Goal: Task Accomplishment & Management: Use online tool/utility

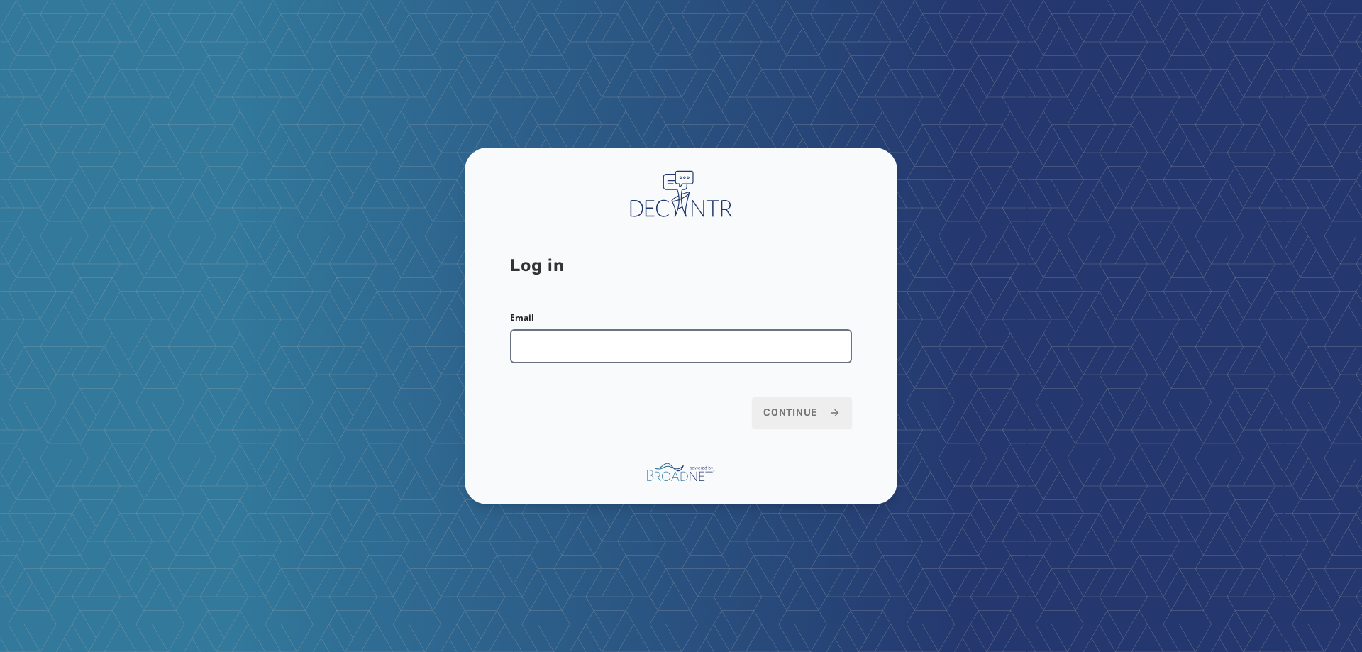
click at [565, 355] on input "Email" at bounding box center [681, 346] width 342 height 34
type input "**********"
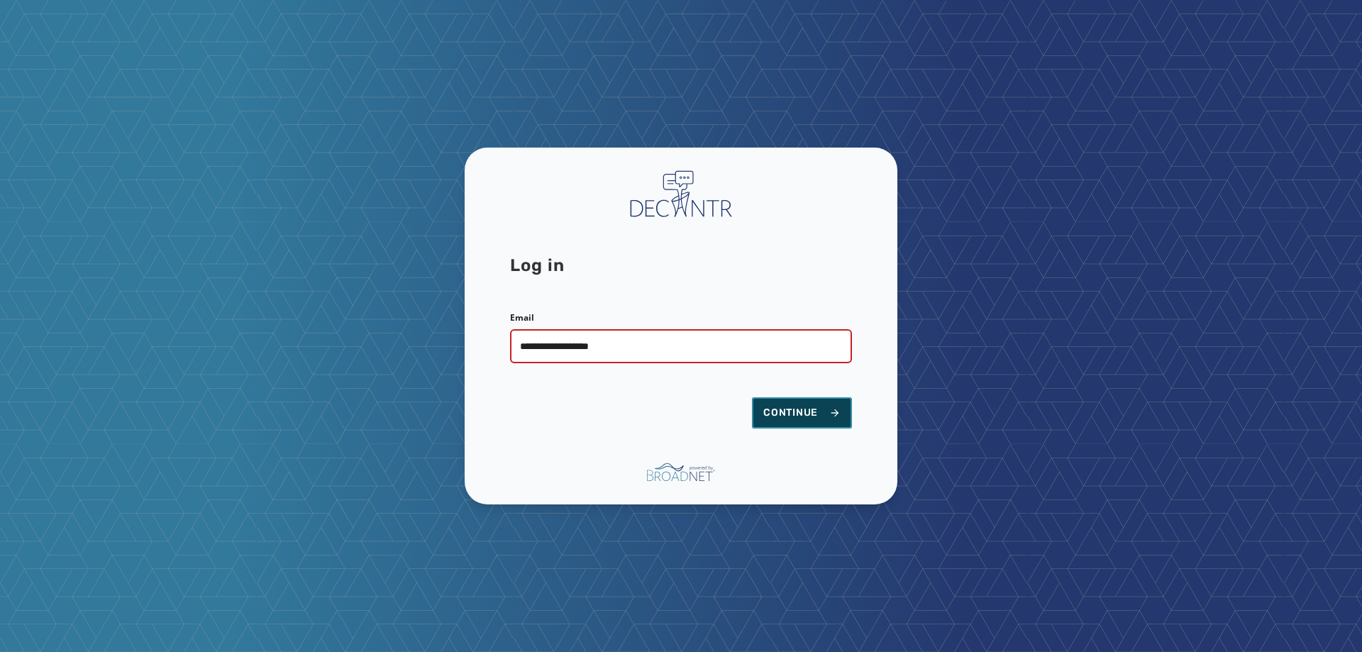
click at [778, 418] on span "Continue" at bounding box center [801, 413] width 77 height 14
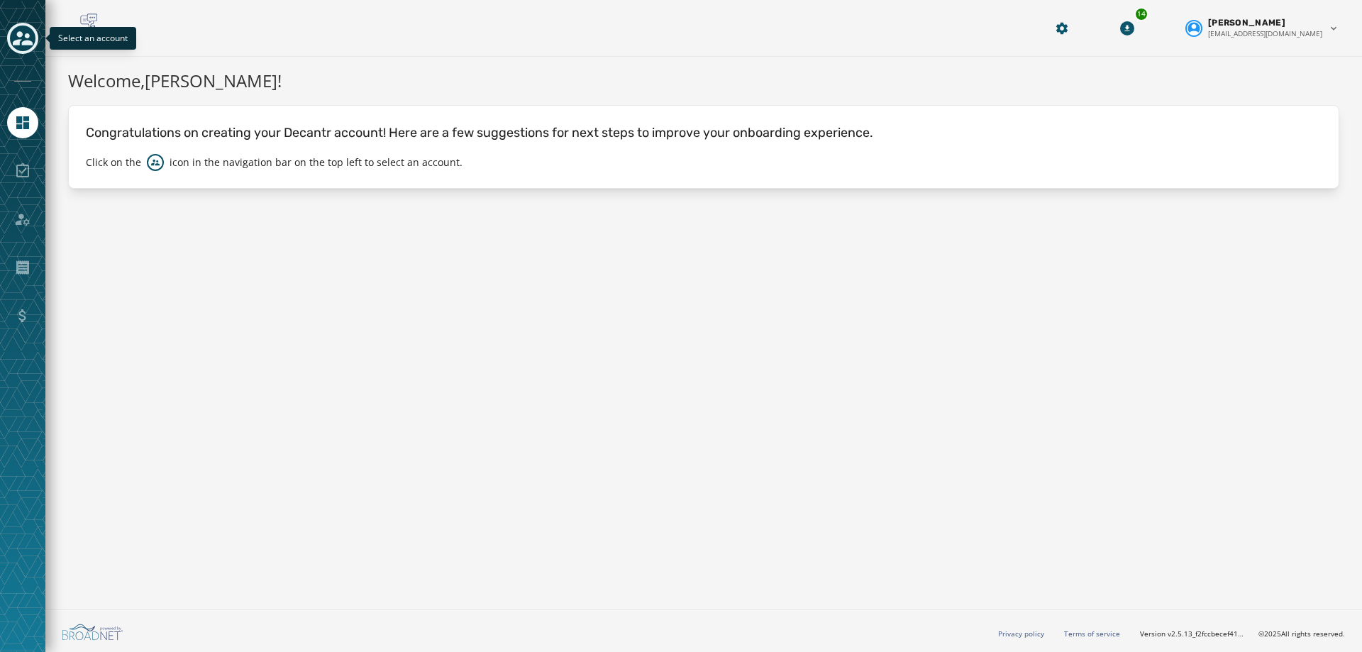
click at [16, 33] on icon "Toggle account select drawer" at bounding box center [23, 38] width 20 height 20
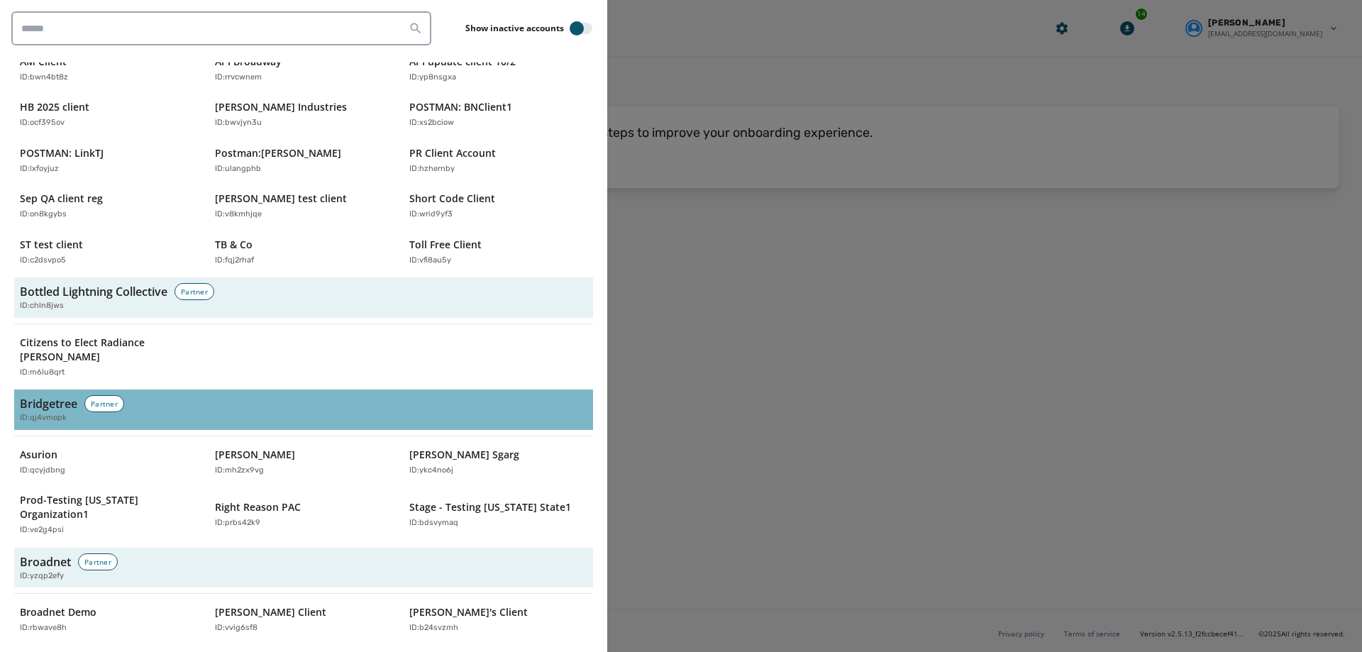
scroll to position [355, 0]
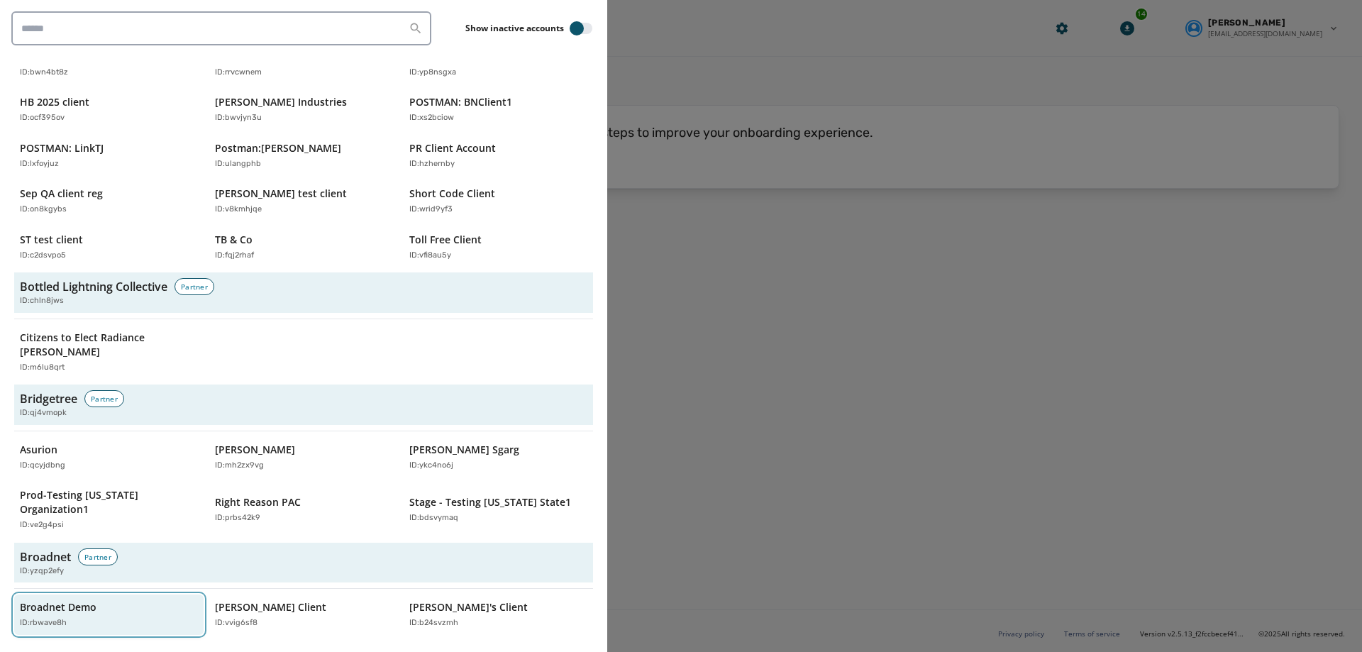
click at [44, 600] on p "Broadnet Demo" at bounding box center [58, 607] width 77 height 14
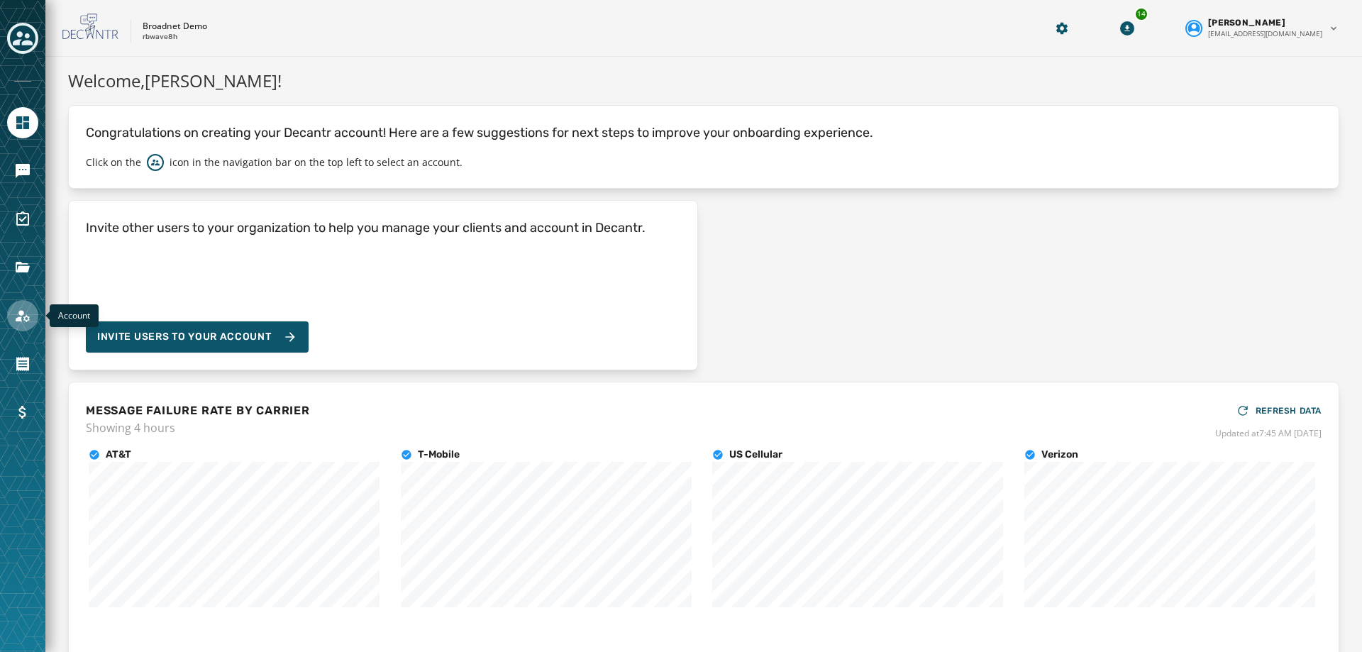
click at [19, 318] on icon "Navigate to Account" at bounding box center [23, 316] width 14 height 12
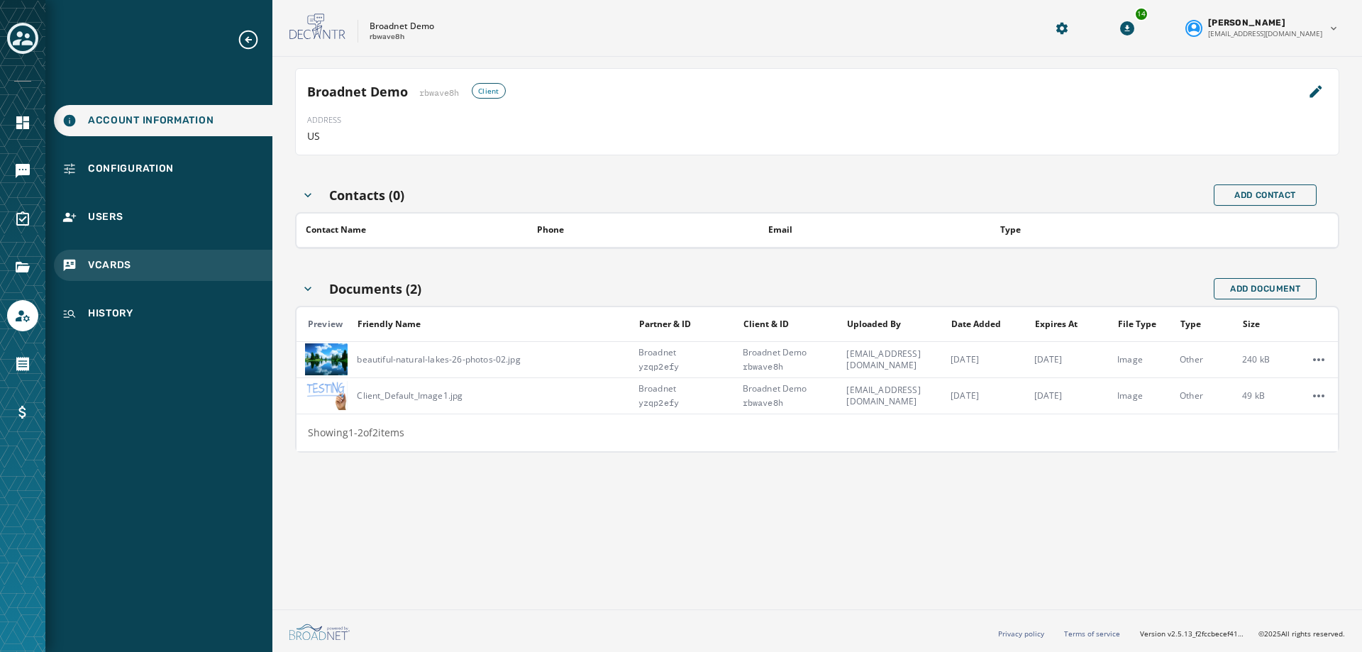
click at [115, 262] on span "vCards" at bounding box center [109, 265] width 43 height 14
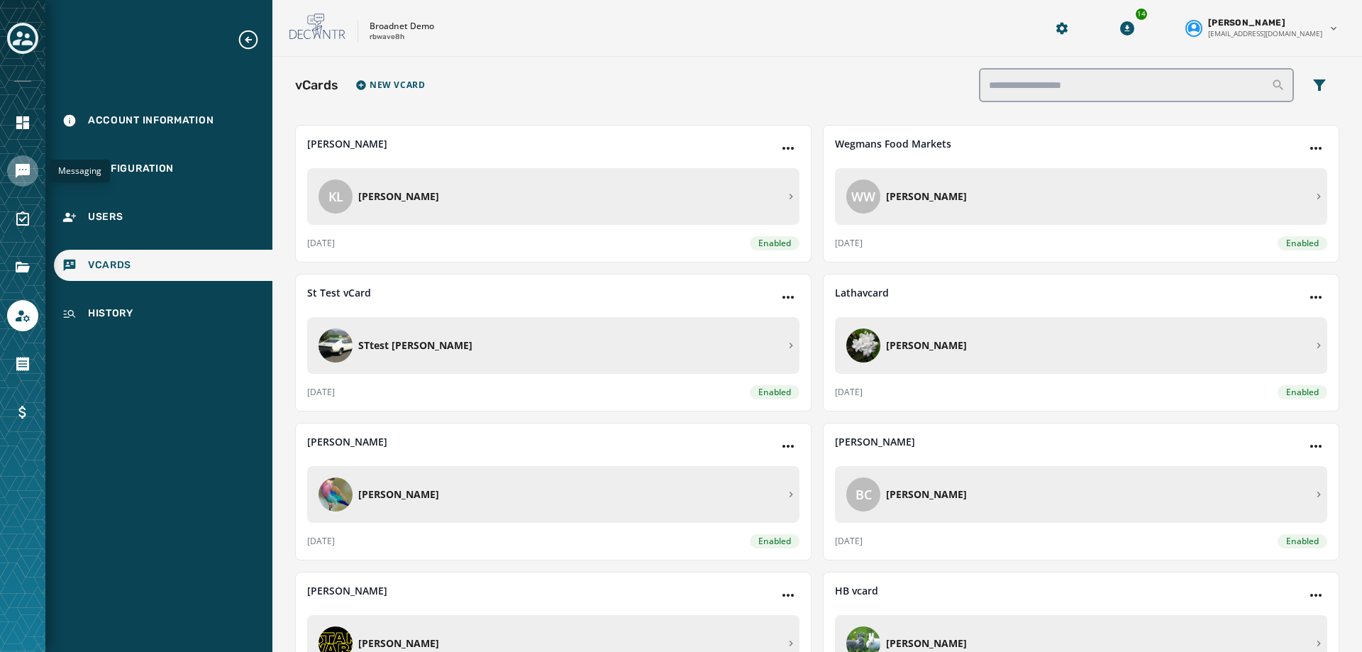
click at [27, 174] on icon "Navigate to Messaging" at bounding box center [23, 171] width 14 height 14
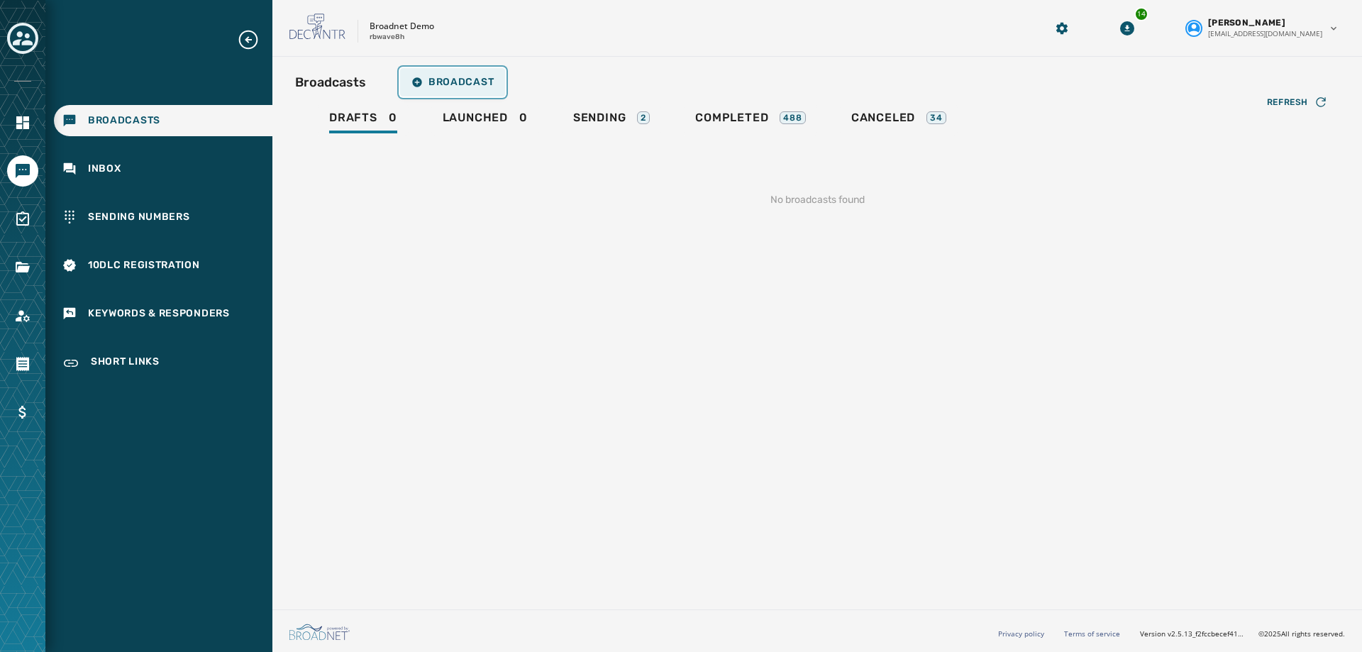
click at [471, 78] on span "Broadcast" at bounding box center [452, 82] width 82 height 11
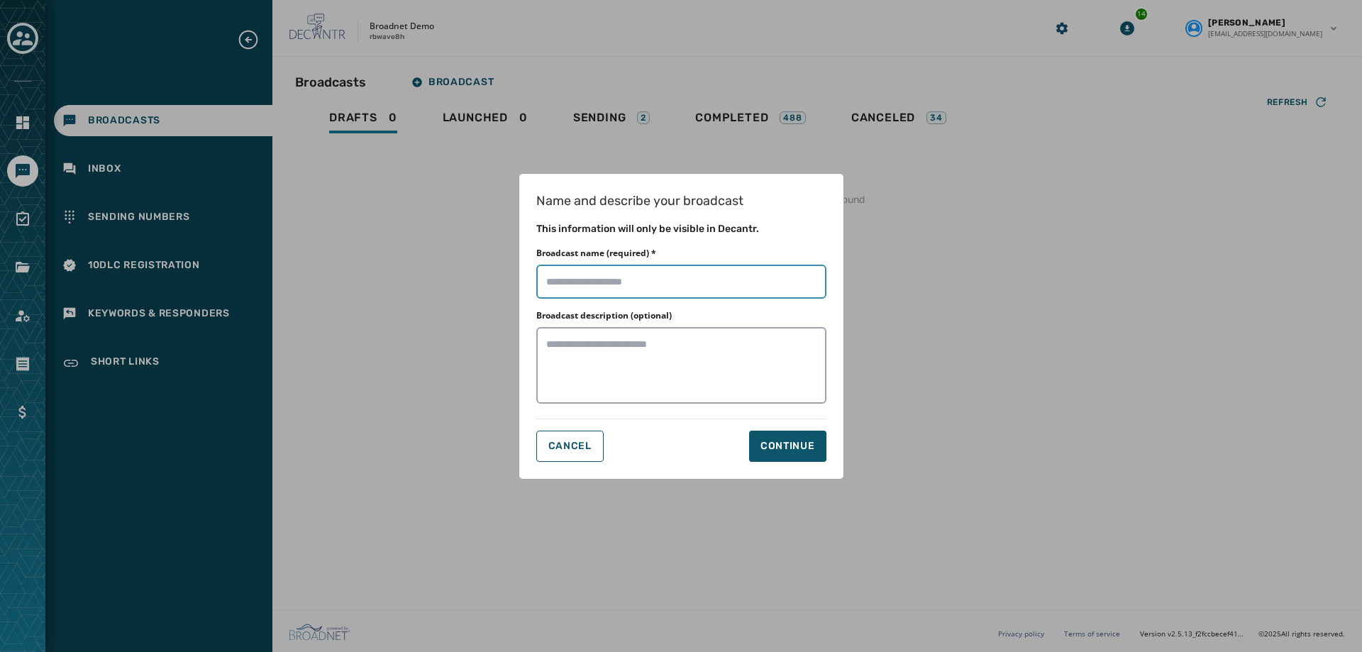
click at [555, 280] on input "Broadcast name (required) *" at bounding box center [681, 282] width 290 height 34
type input "**********"
click at [805, 443] on div "Continue" at bounding box center [787, 446] width 55 height 14
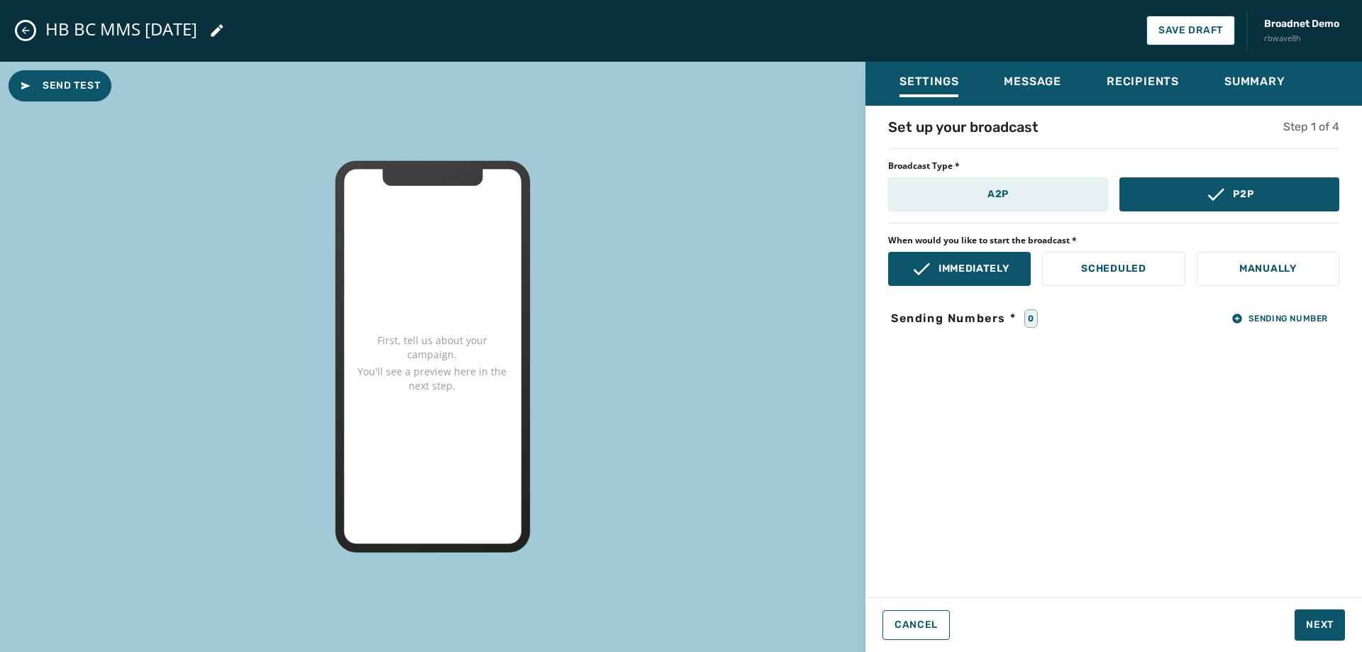
click at [1005, 200] on p "A2P" at bounding box center [998, 194] width 21 height 14
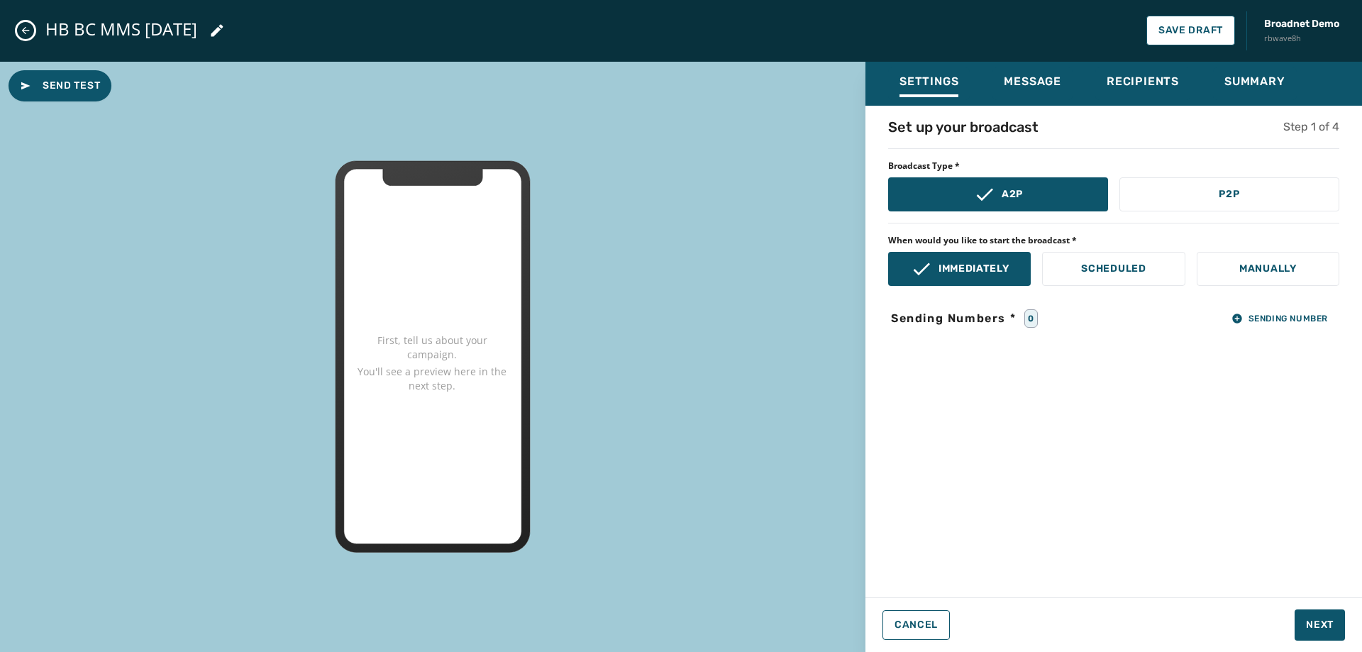
drag, startPoint x: 1115, startPoint y: 272, endPoint x: 1157, endPoint y: 352, distance: 89.8
click at [1157, 352] on div "Set up your broadcast Step 1 of 4 Broadcast Type * A2P P2P When would you like …" at bounding box center [1113, 347] width 497 height 460
click at [1321, 626] on span "Next" at bounding box center [1320, 625] width 28 height 14
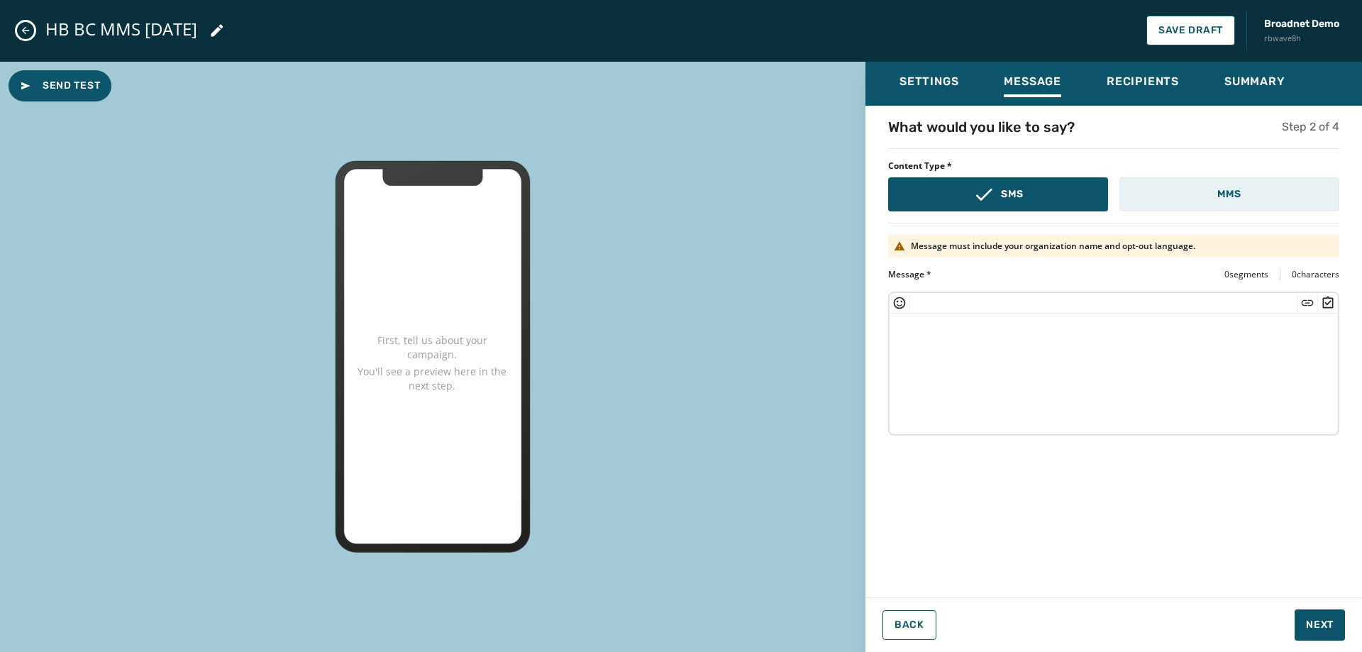
click at [1236, 206] on button "MMS" at bounding box center [1229, 194] width 220 height 34
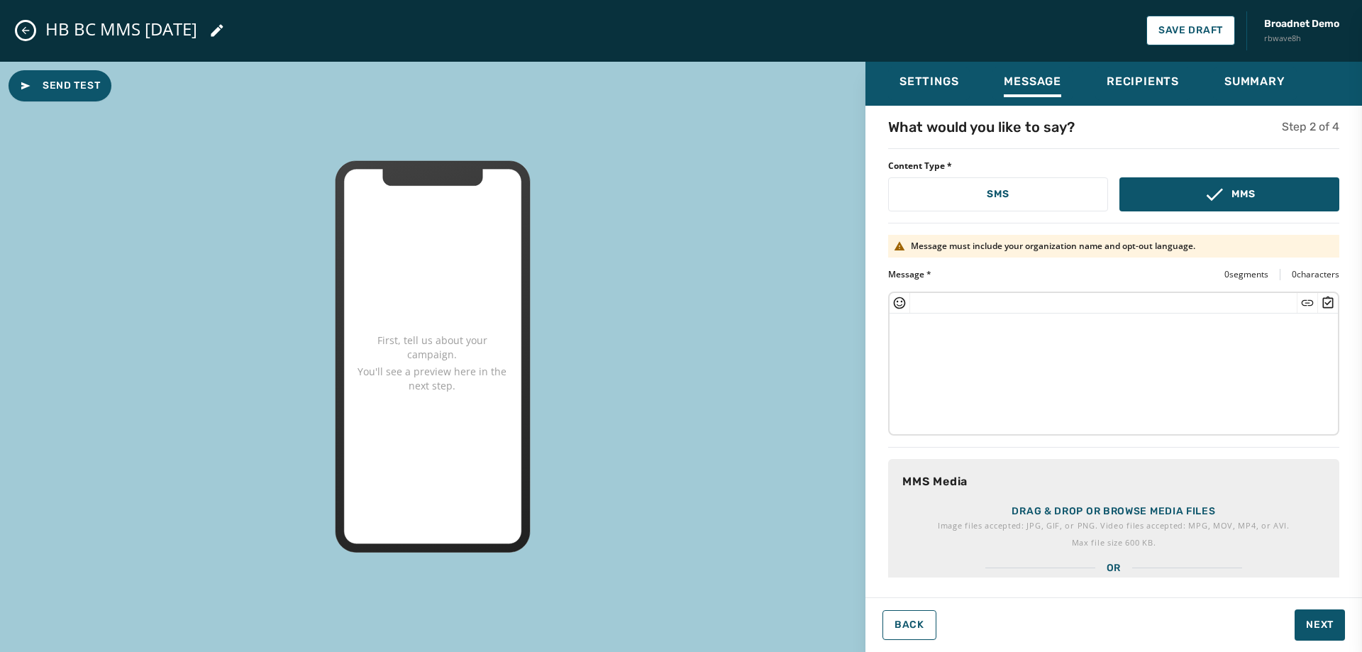
scroll to position [69, 0]
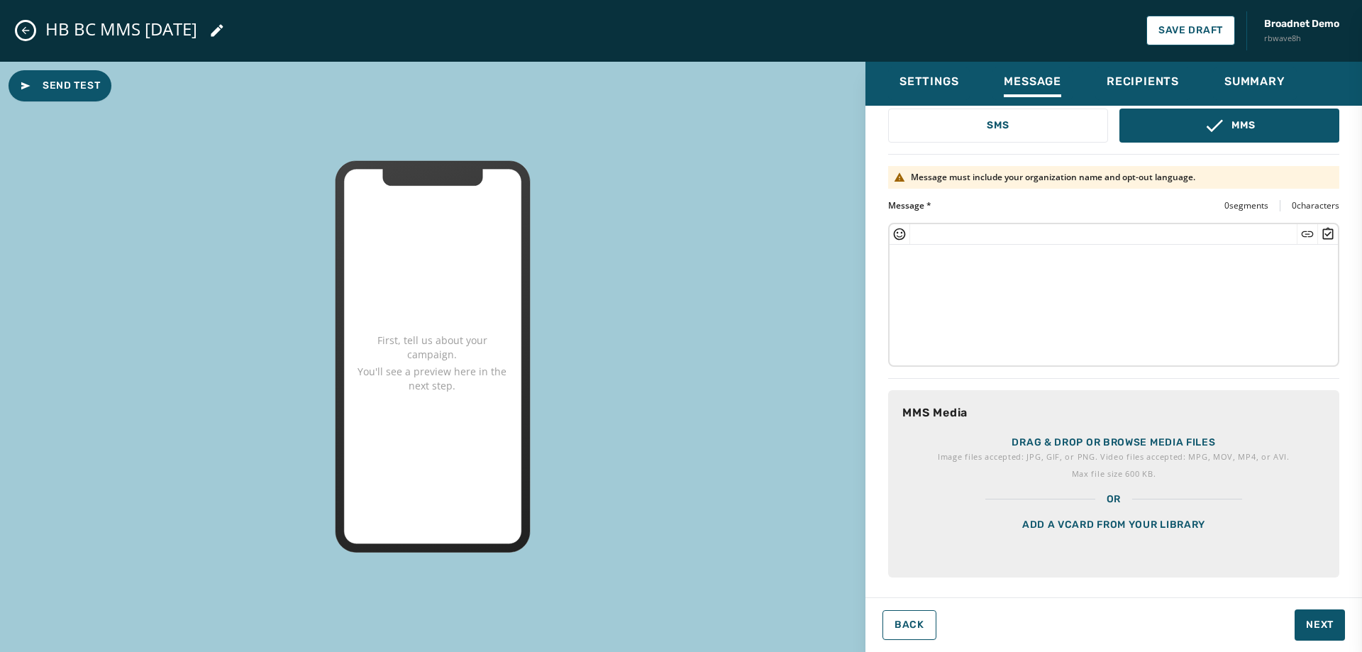
click at [1170, 520] on div "Add a vCard from your library" at bounding box center [1113, 542] width 451 height 71
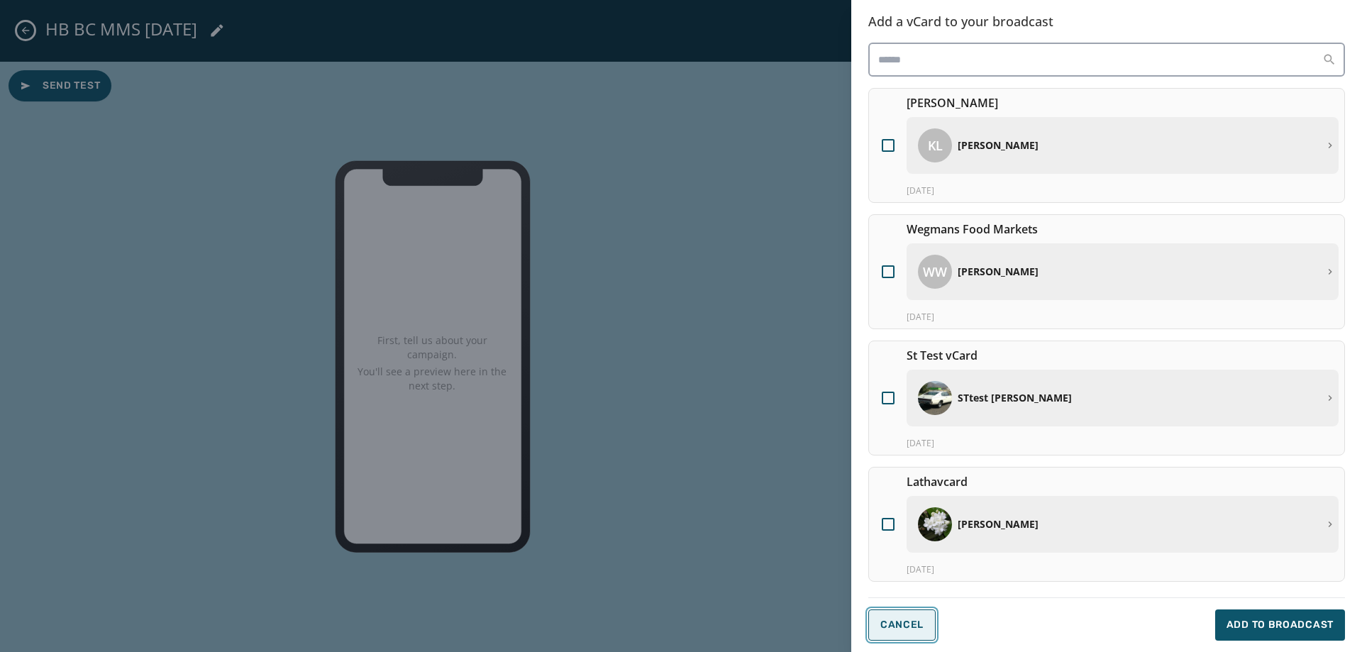
click at [895, 626] on span "Cancel" at bounding box center [901, 624] width 43 height 11
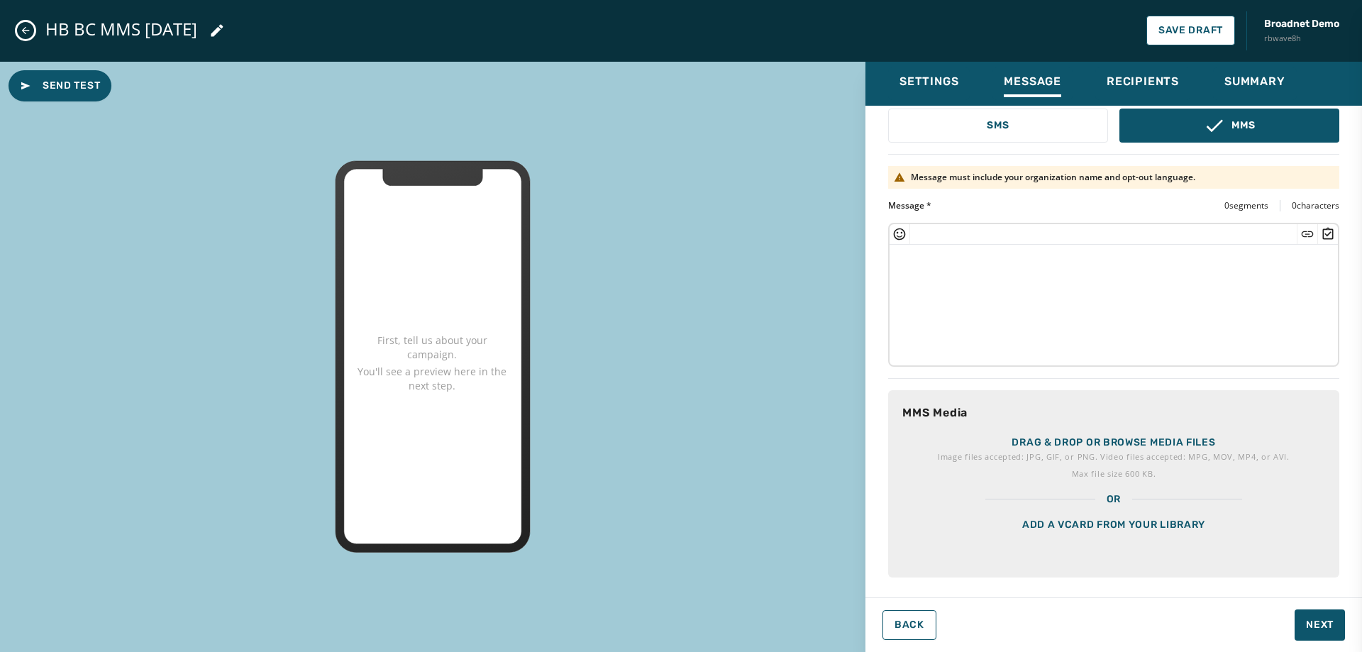
click at [1095, 436] on p "Drag & drop or browse media files" at bounding box center [1114, 443] width 204 height 14
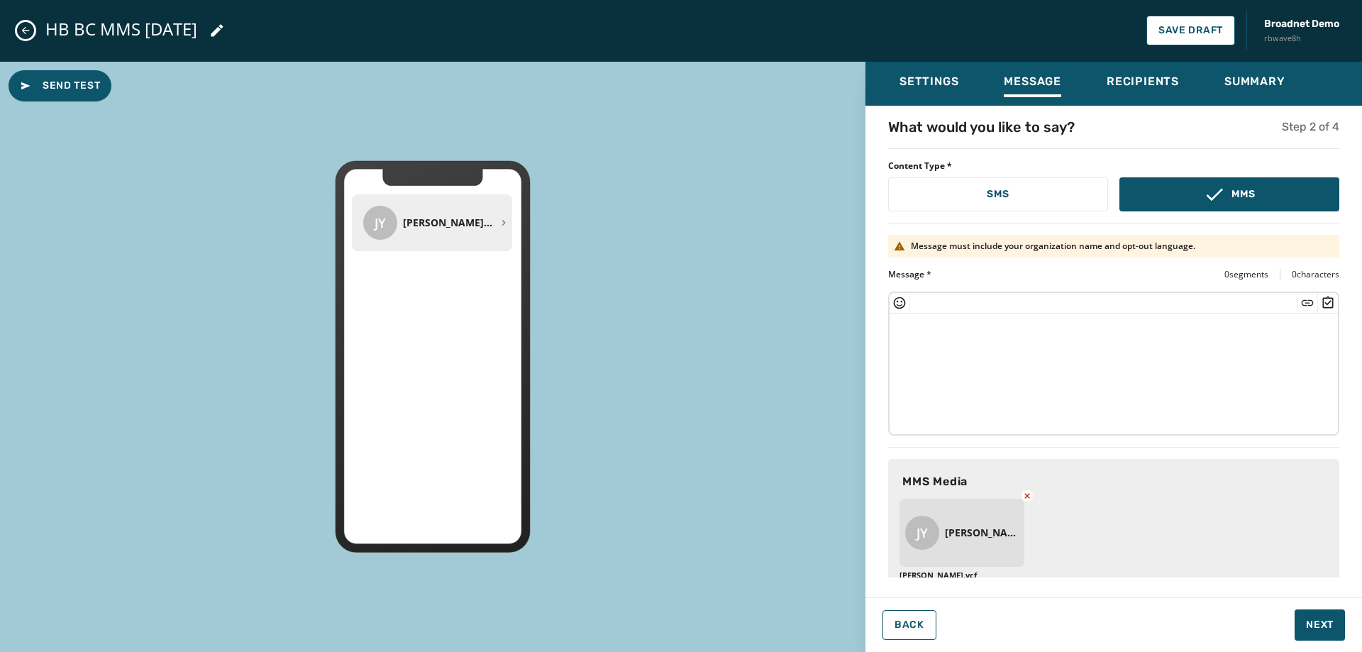
scroll to position [38, 0]
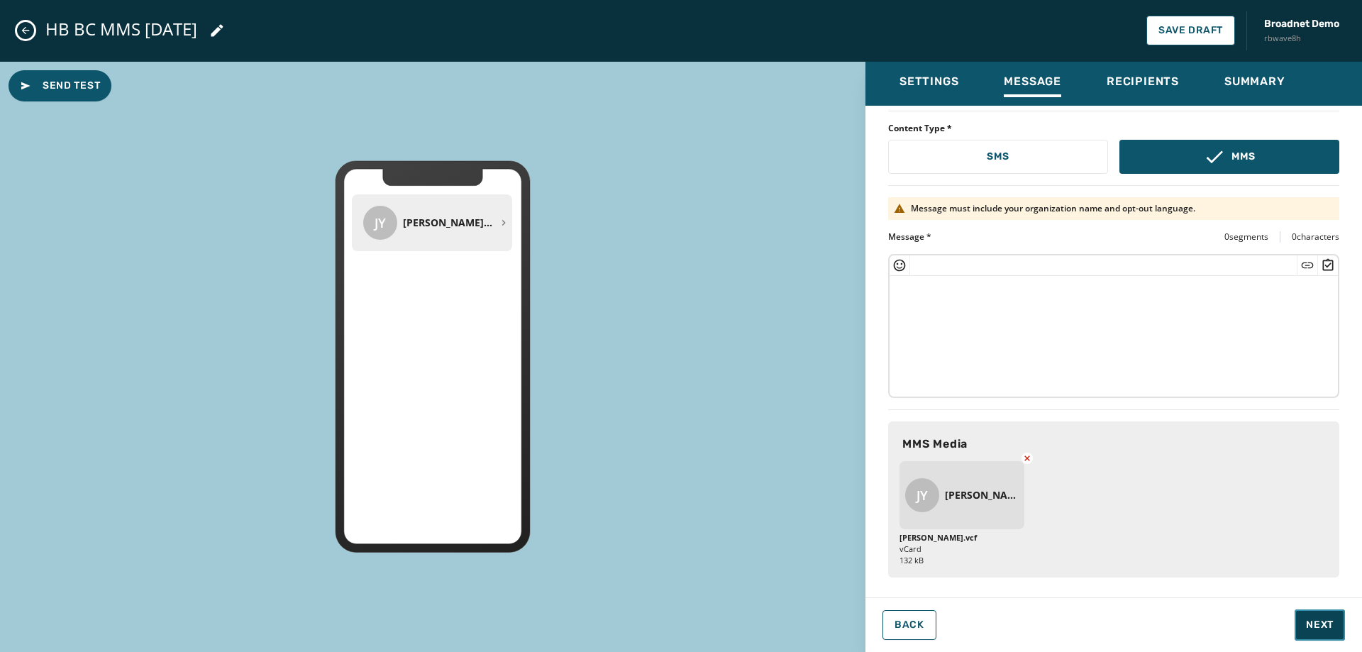
click at [1325, 619] on span "Next" at bounding box center [1320, 625] width 28 height 14
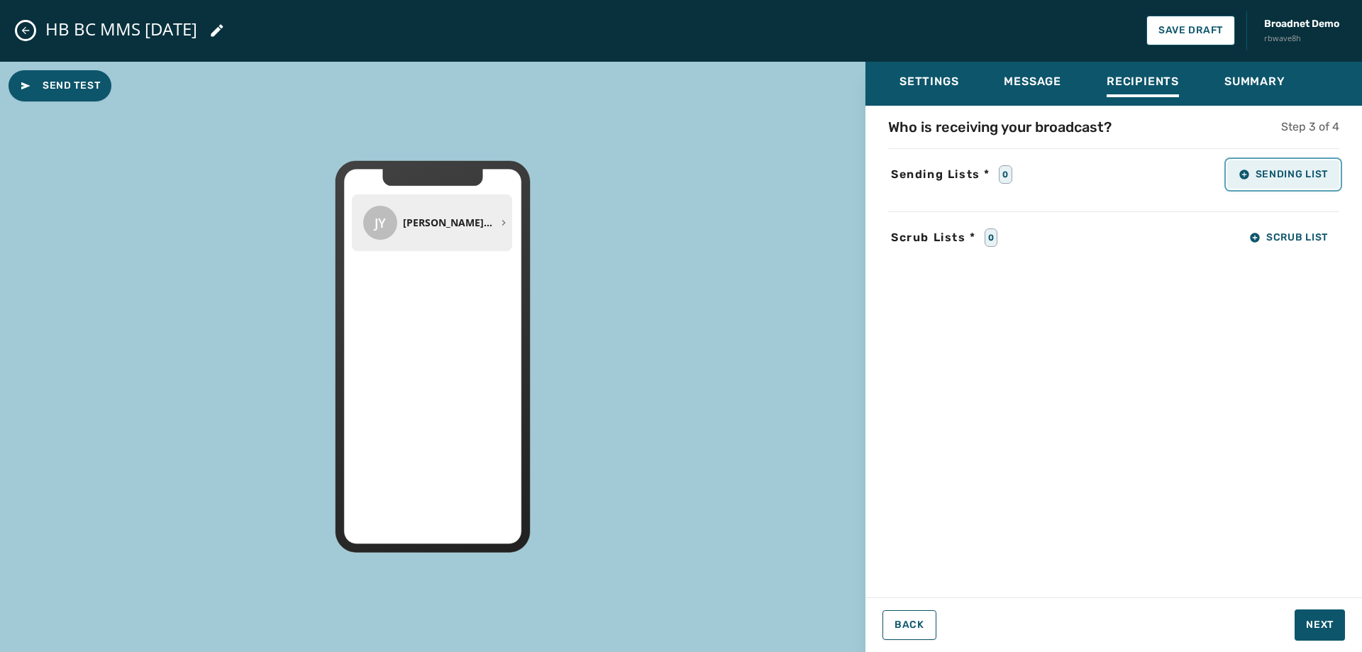
click at [1259, 177] on span "Sending List" at bounding box center [1283, 174] width 89 height 11
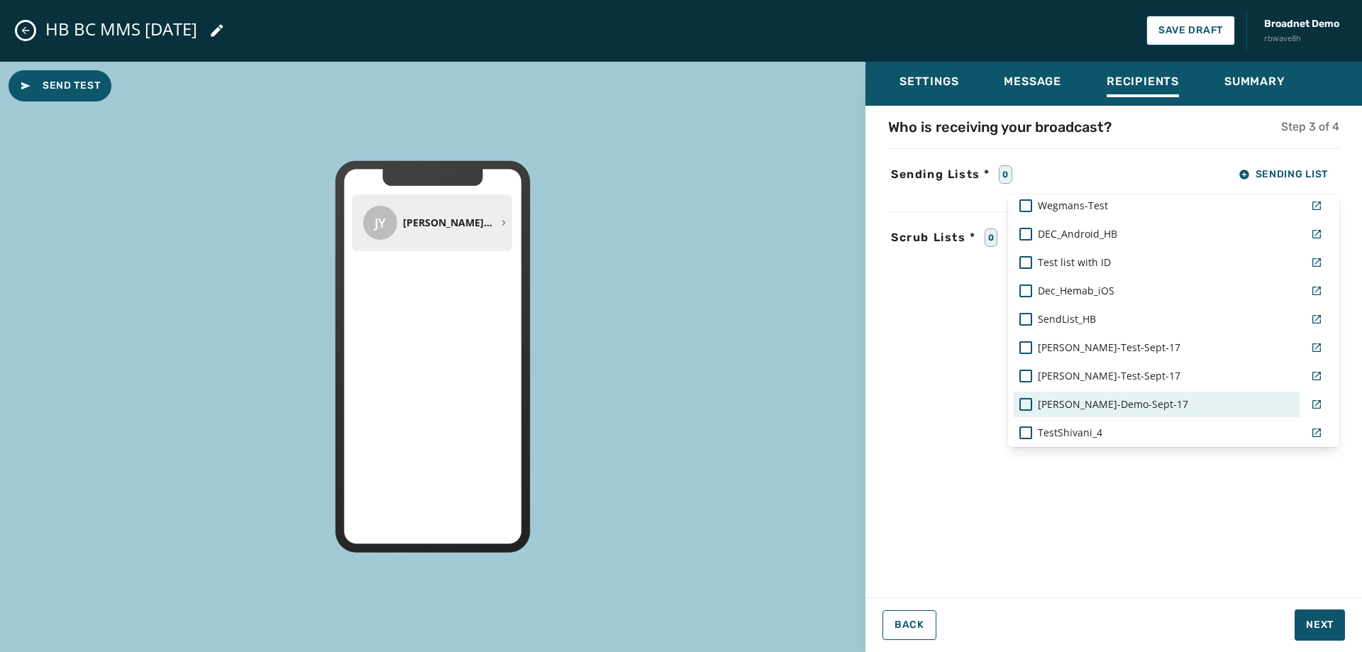
scroll to position [1133, 0]
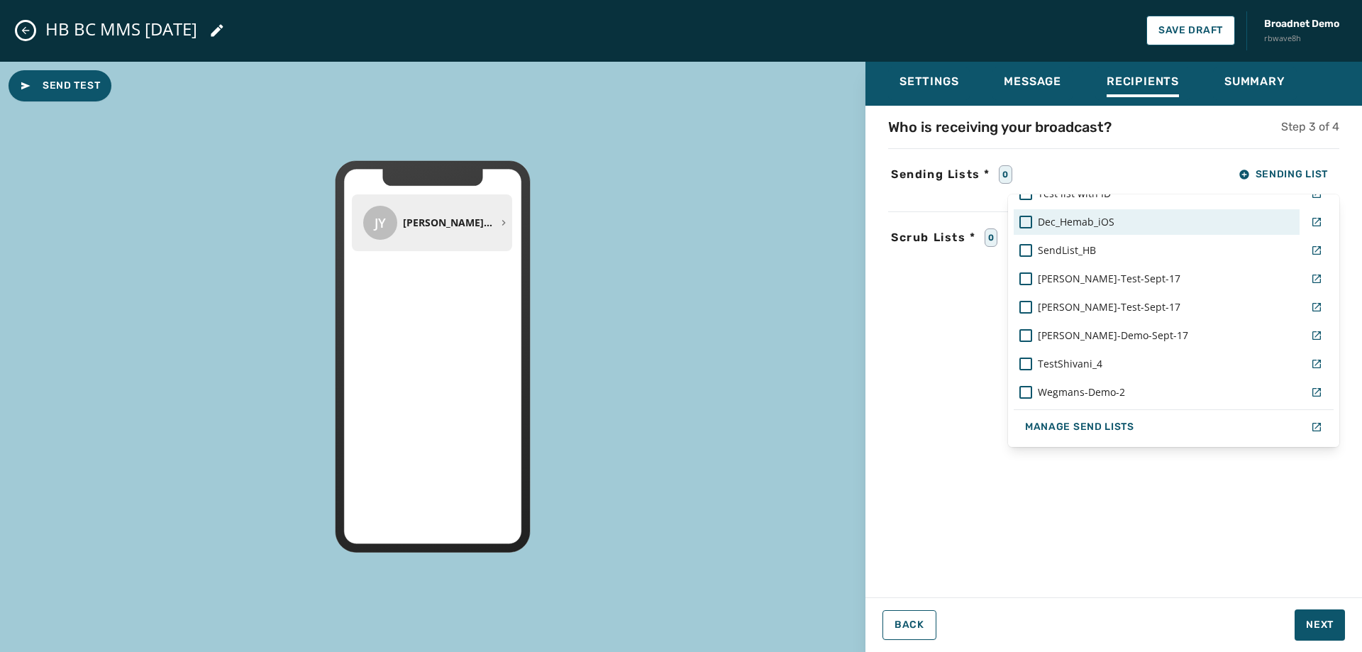
click at [1123, 228] on div "Dec_Hemab_iOS" at bounding box center [1156, 222] width 275 height 14
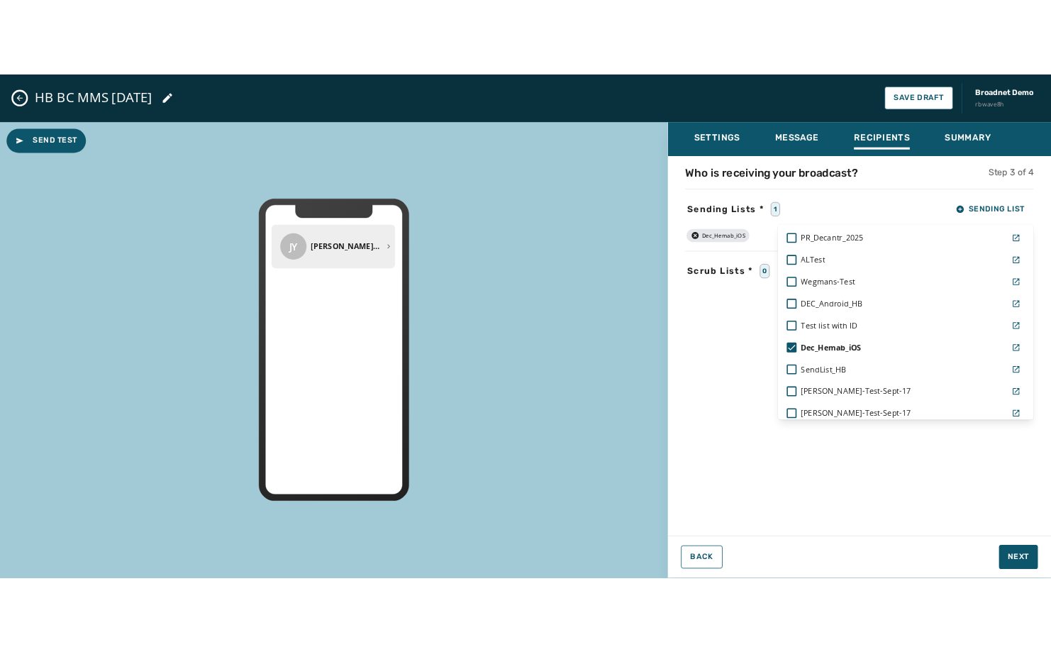
scroll to position [991, 0]
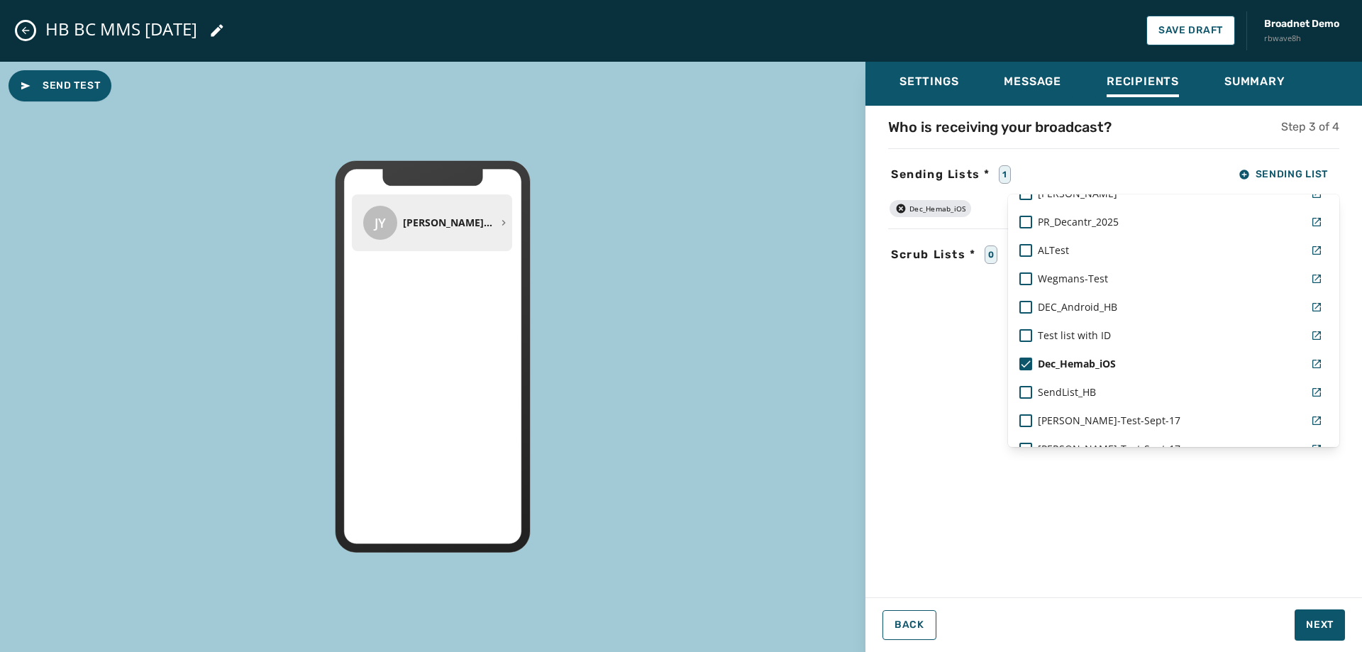
click at [1313, 624] on div "Settings Message Recipients Summary Who is receiving your broadcast? Step 3 of …" at bounding box center [1113, 352] width 497 height 580
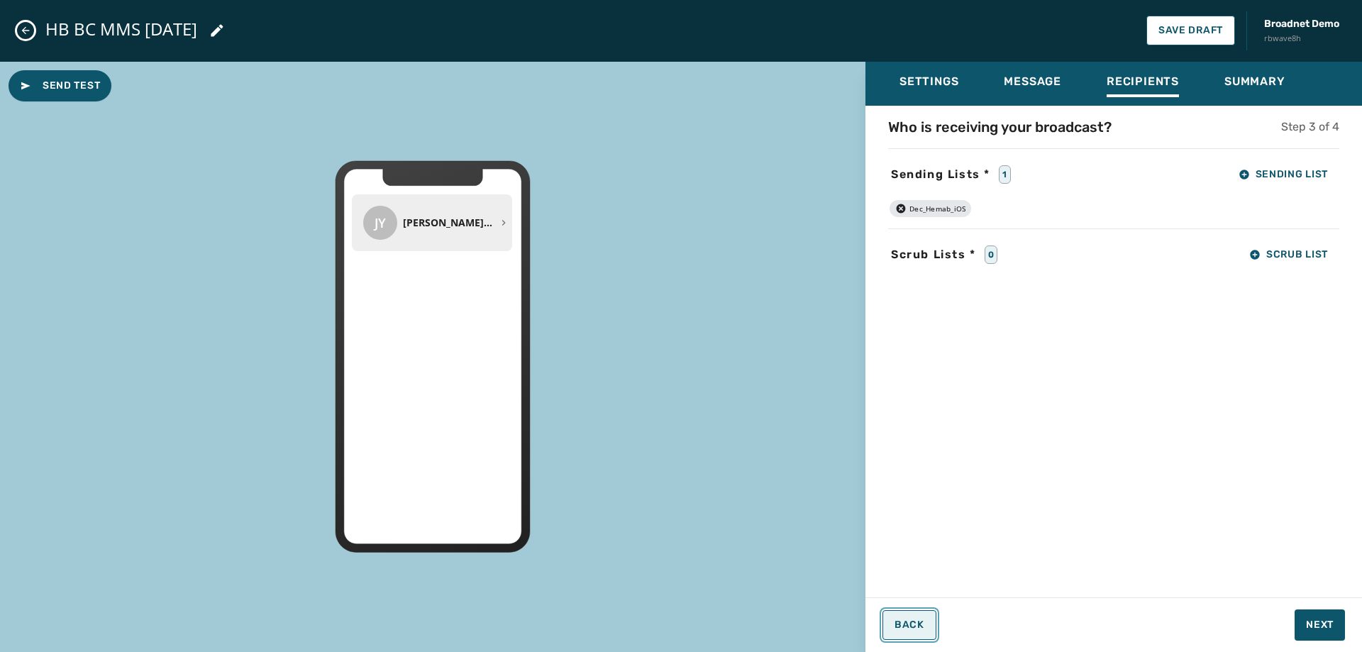
click at [924, 634] on button "Back" at bounding box center [910, 625] width 54 height 30
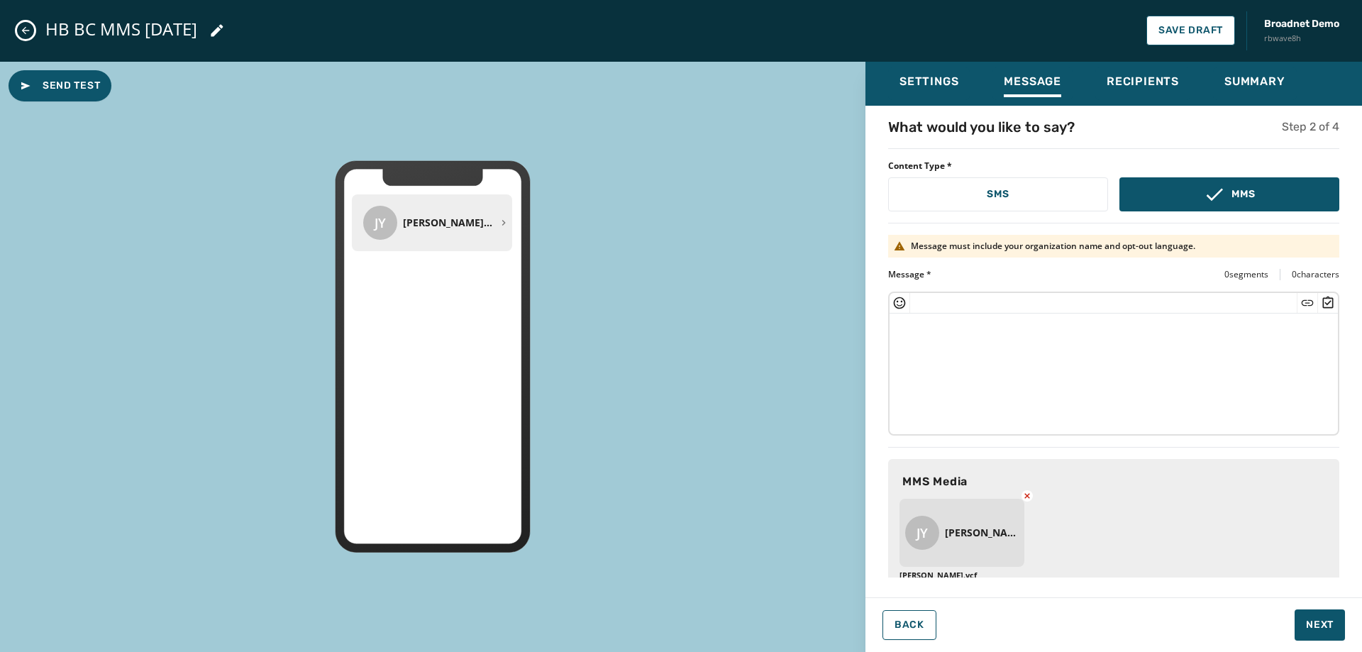
click at [953, 331] on textarea at bounding box center [1114, 372] width 448 height 116
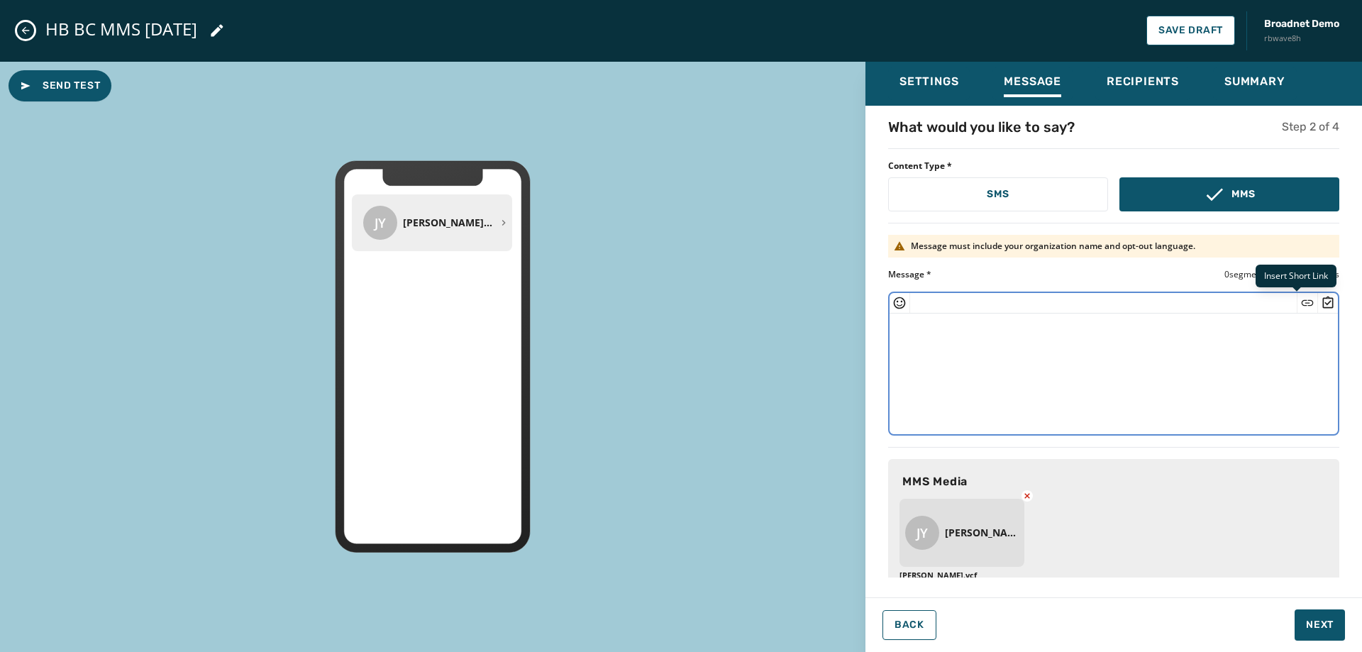
click at [1302, 302] on icon "Insert Short Link" at bounding box center [1308, 302] width 12 height 6
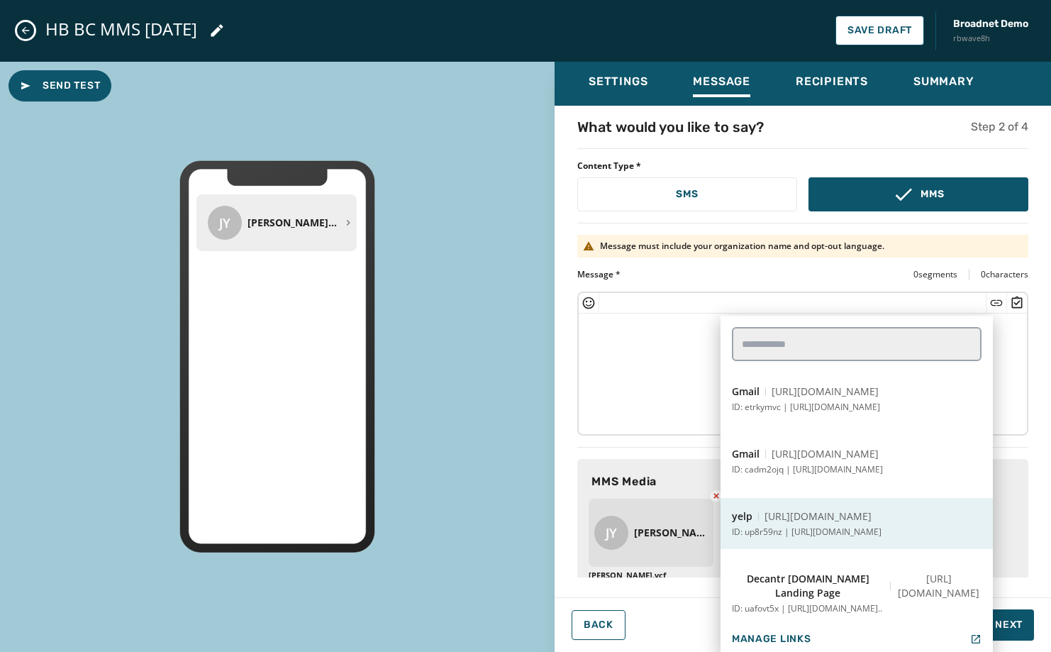
scroll to position [426, 0]
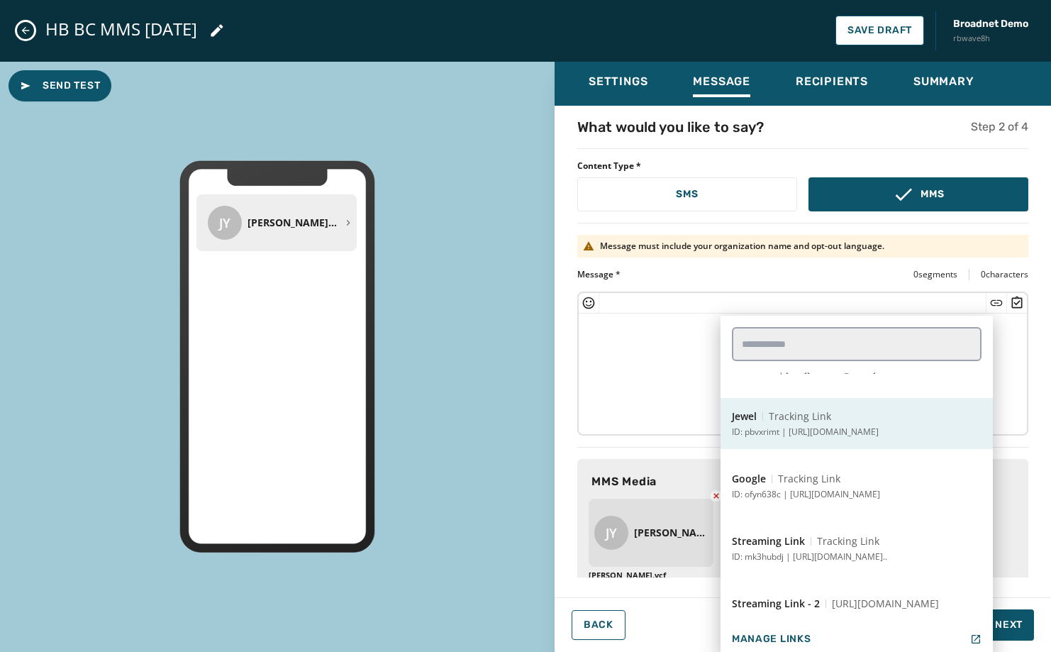
click at [856, 424] on button "Jewel Tracking Link ID: pbvxrimt | https://www.sowjy.com" at bounding box center [857, 423] width 272 height 51
type textarea "**********"
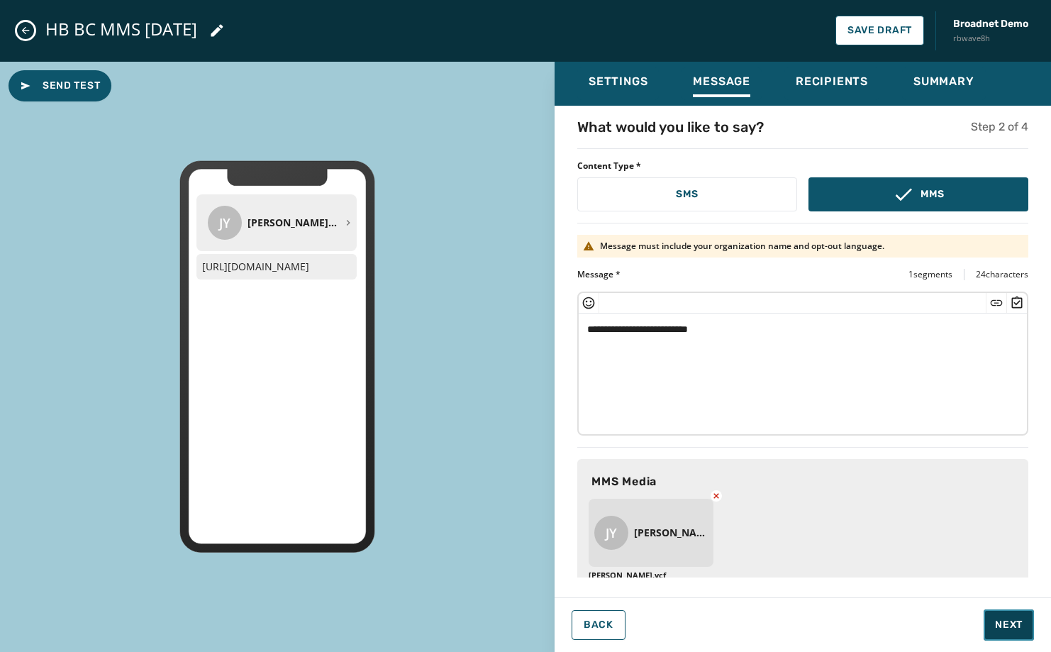
click at [1028, 626] on button "Next" at bounding box center [1009, 624] width 50 height 31
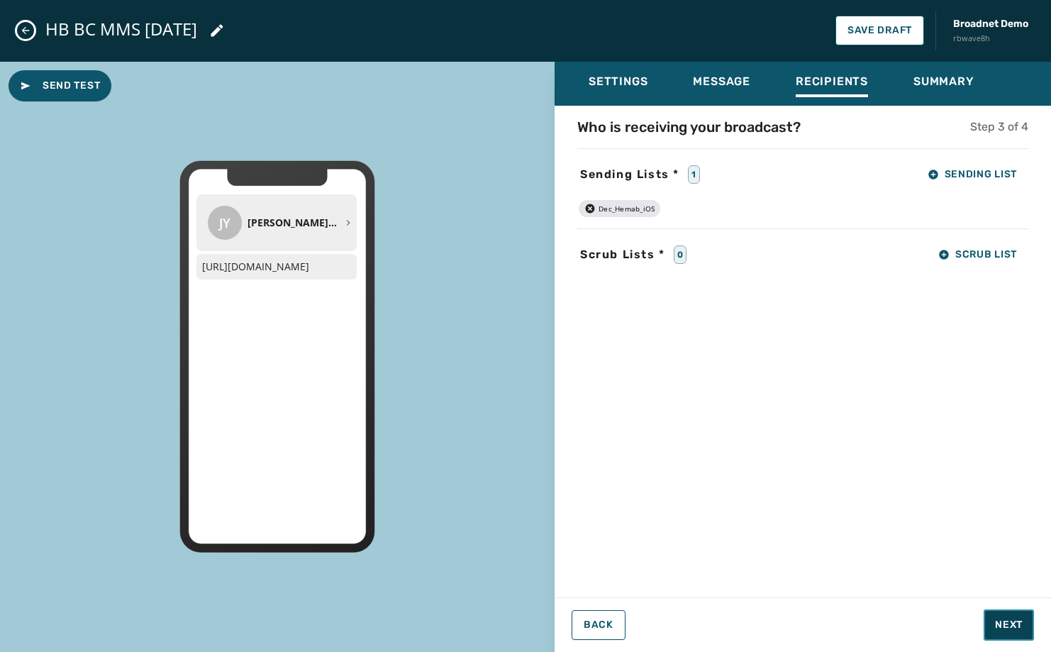
click at [1028, 626] on button "Next" at bounding box center [1009, 624] width 50 height 31
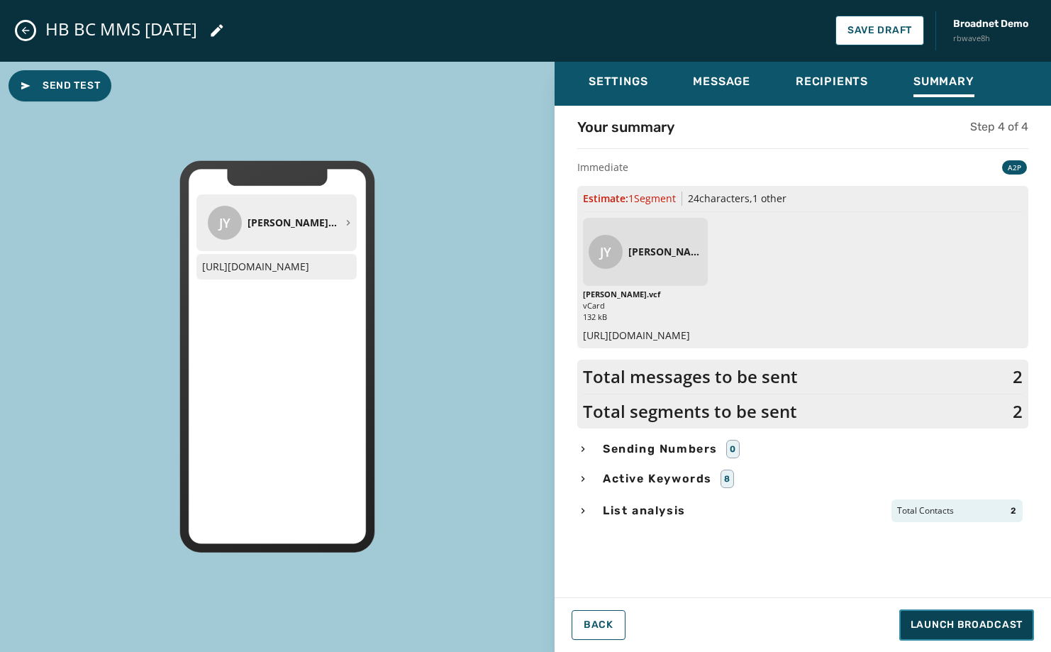
click at [1028, 626] on button "Launch Broadcast" at bounding box center [967, 624] width 135 height 31
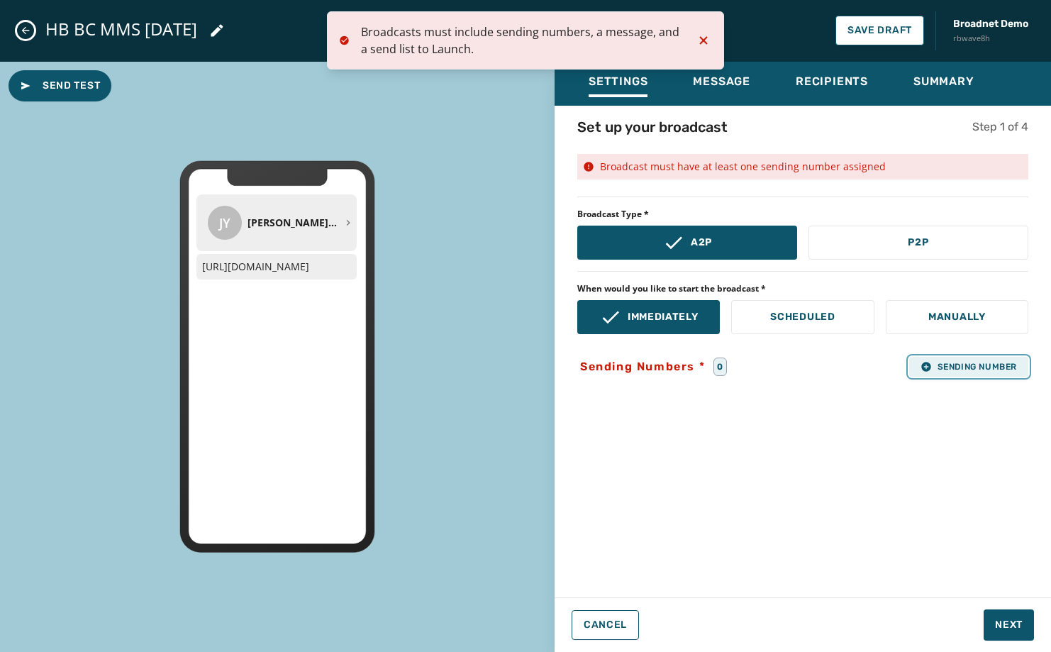
click at [931, 372] on span "Sending Number" at bounding box center [969, 366] width 96 height 11
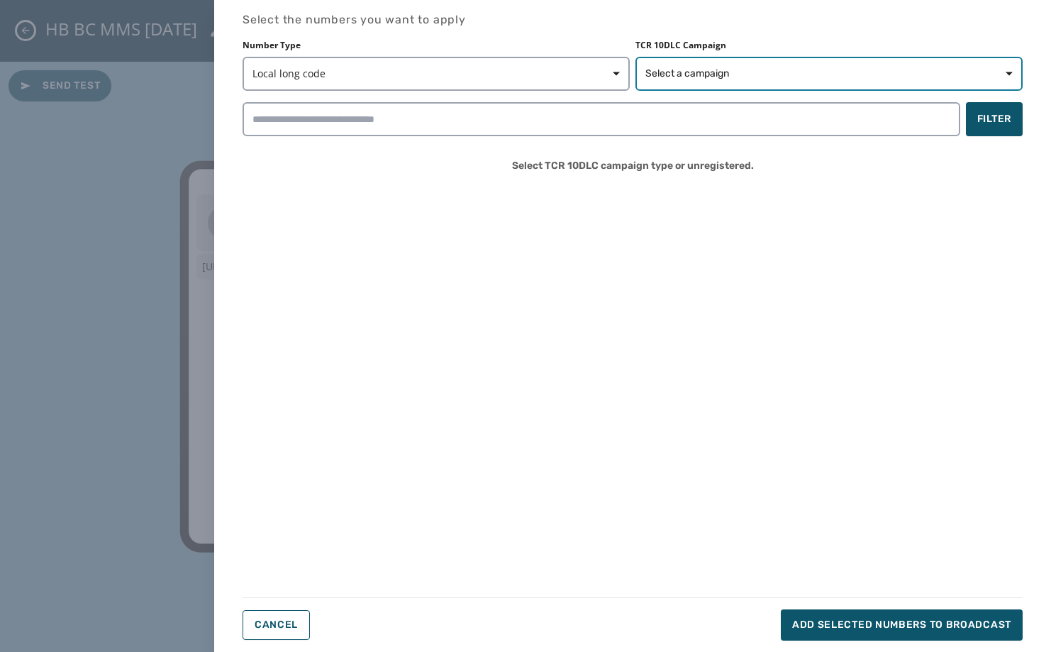
click at [756, 69] on span "Select a campaign" at bounding box center [829, 74] width 367 height 14
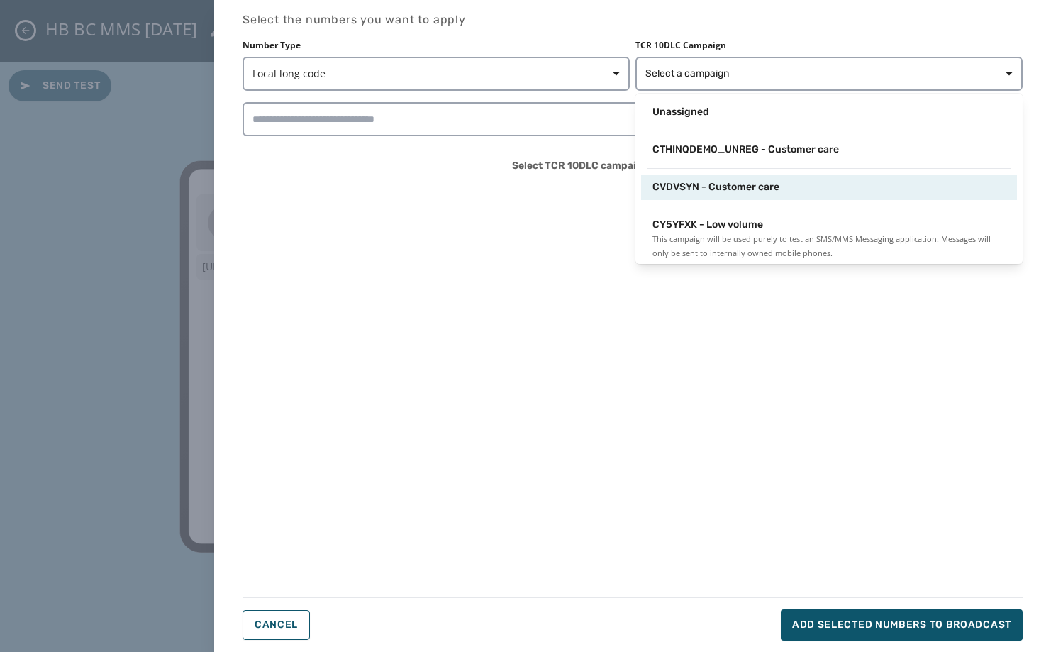
click at [729, 190] on span "CVDVSYN - Customer care" at bounding box center [716, 187] width 127 height 14
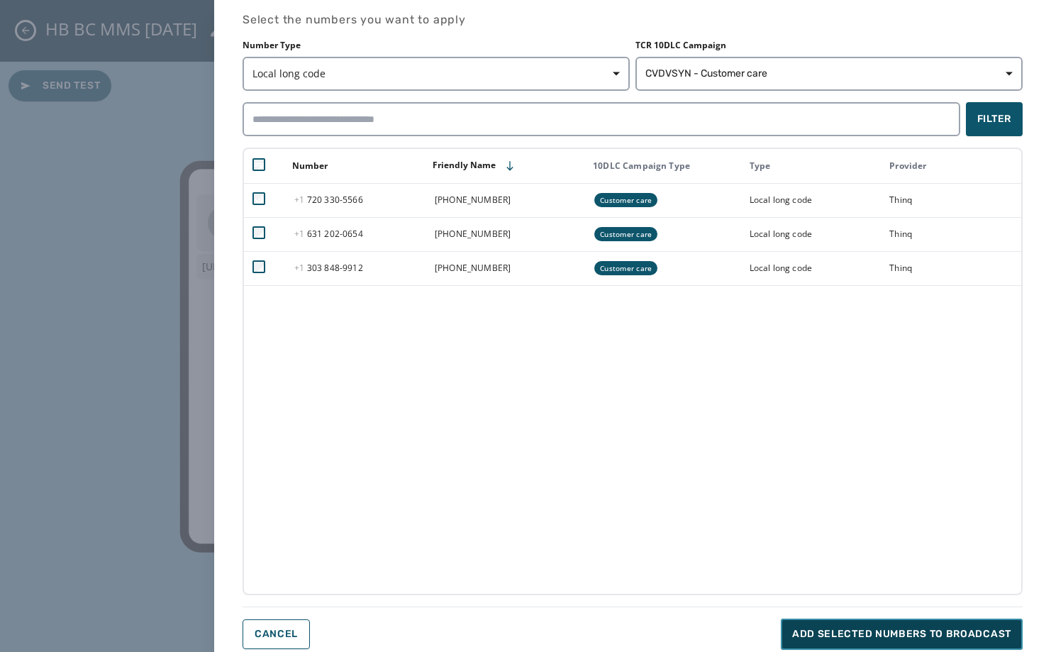
click at [940, 634] on span "Add selected numbers to broadcast" at bounding box center [901, 634] width 219 height 14
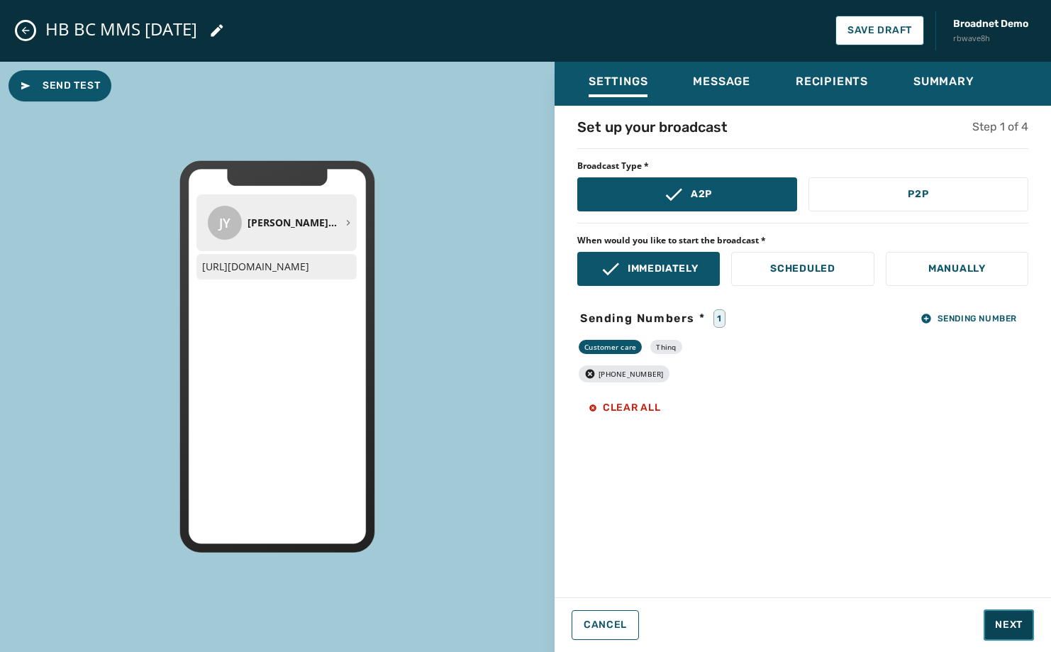
click at [1027, 624] on button "Next" at bounding box center [1009, 624] width 50 height 31
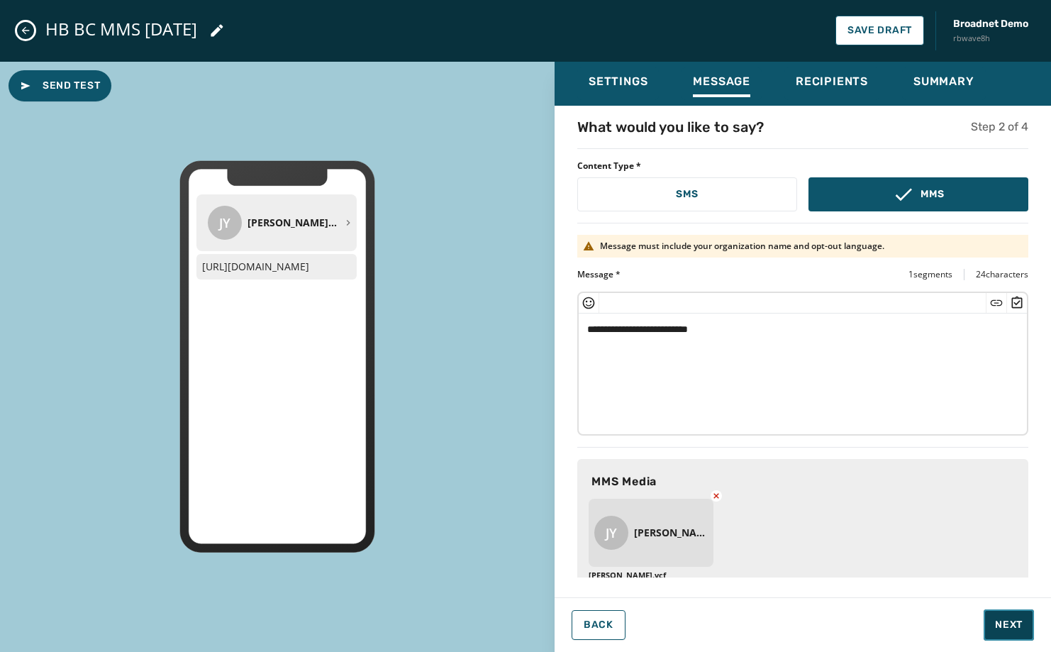
click at [1027, 624] on button "Next" at bounding box center [1009, 624] width 50 height 31
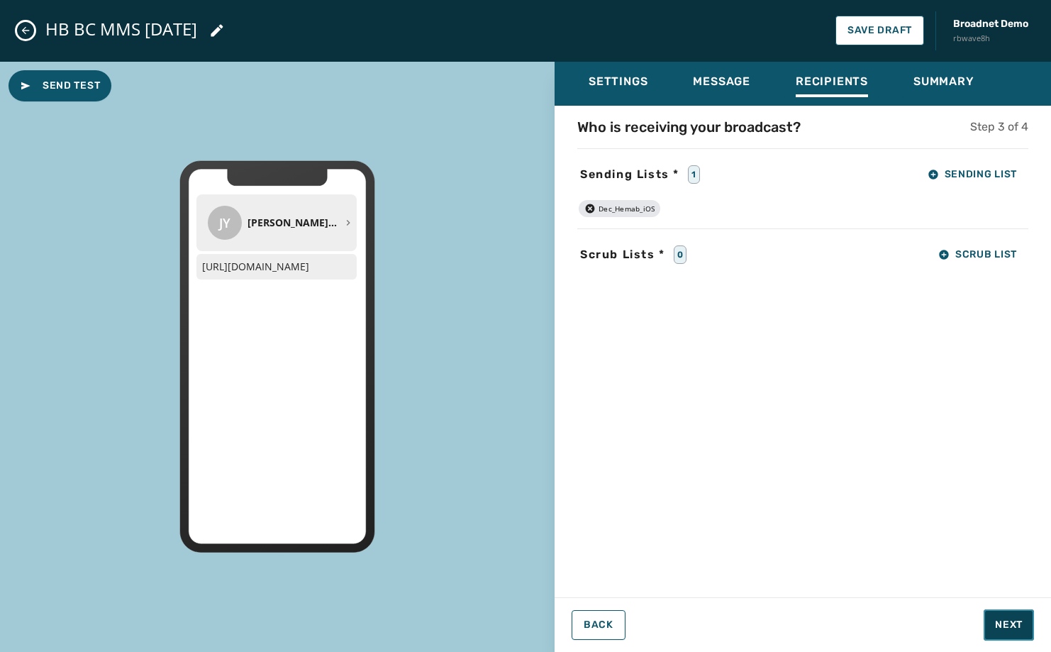
click at [1027, 624] on button "Next" at bounding box center [1009, 624] width 50 height 31
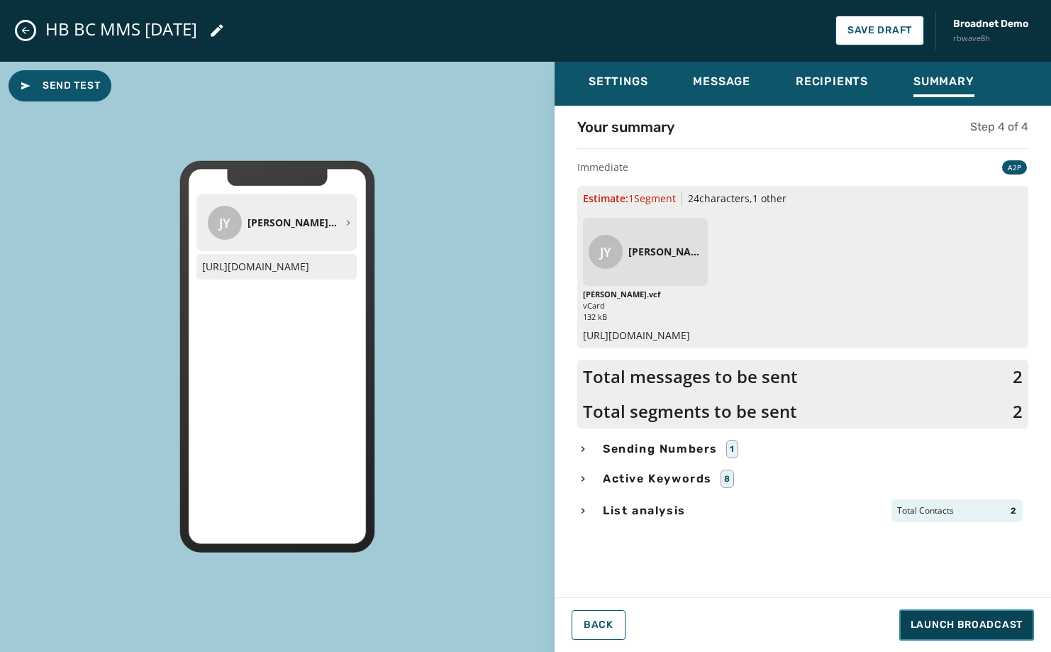
click at [1027, 624] on button "Launch Broadcast" at bounding box center [967, 624] width 135 height 31
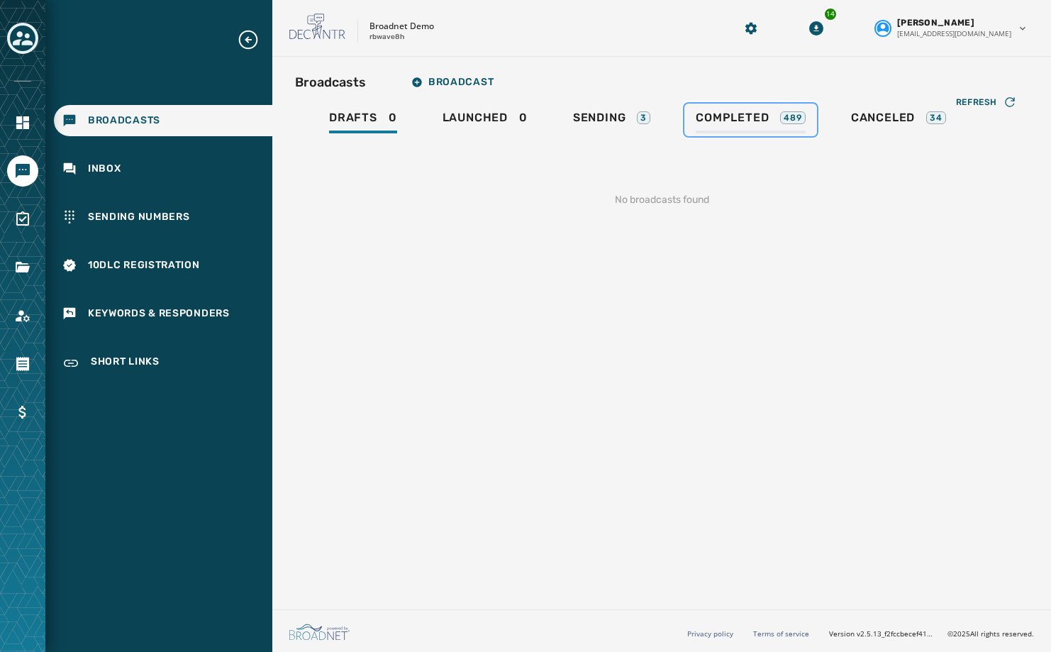
click at [697, 122] on span "Completed" at bounding box center [732, 118] width 73 height 14
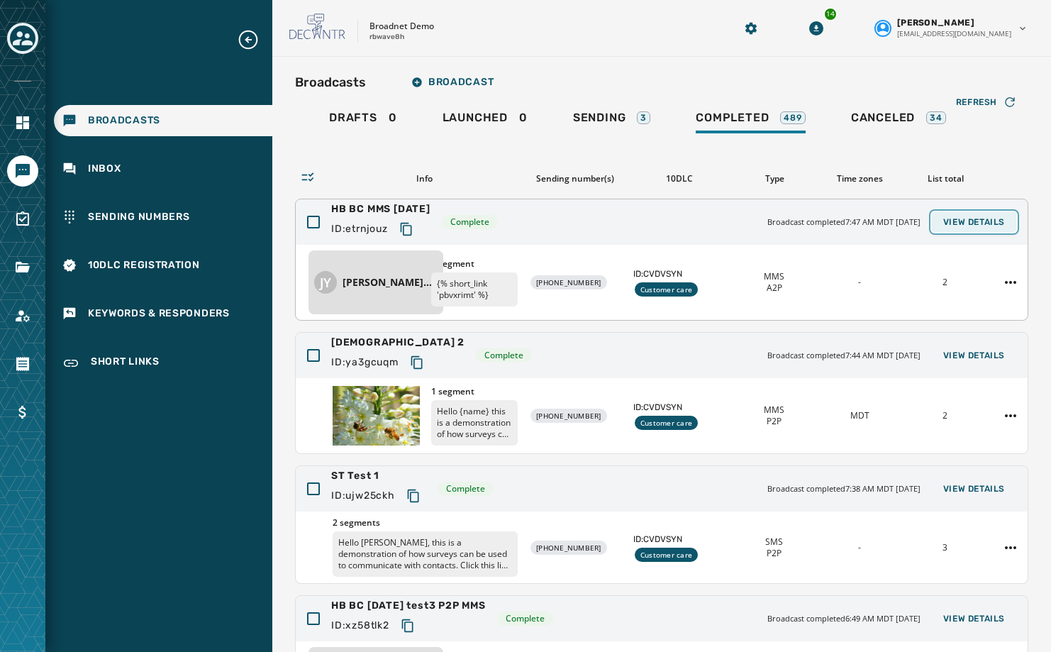
click at [945, 225] on span "View Details" at bounding box center [975, 221] width 62 height 11
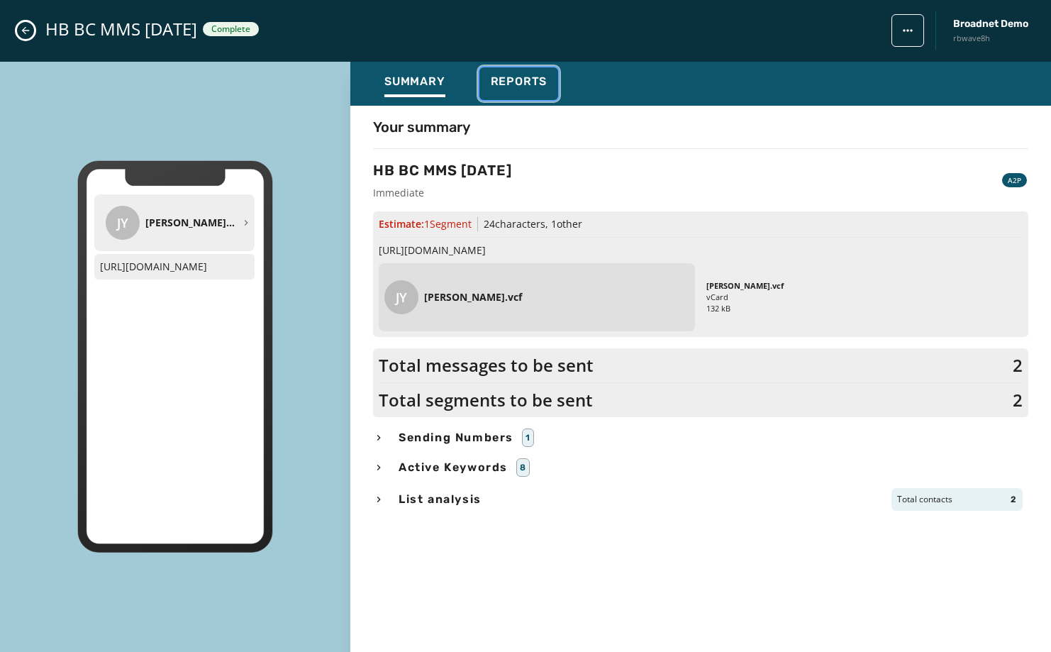
click at [533, 88] on span "Reports" at bounding box center [519, 81] width 57 height 14
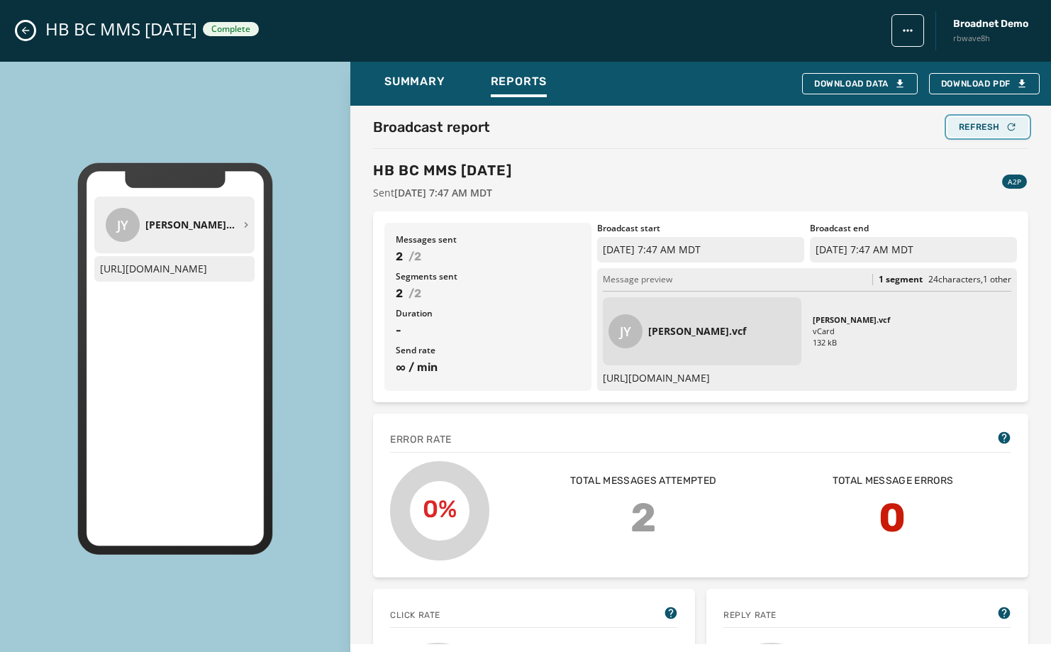
click at [959, 128] on div "Refresh" at bounding box center [988, 126] width 58 height 11
click at [967, 128] on div "Refresh" at bounding box center [988, 126] width 58 height 11
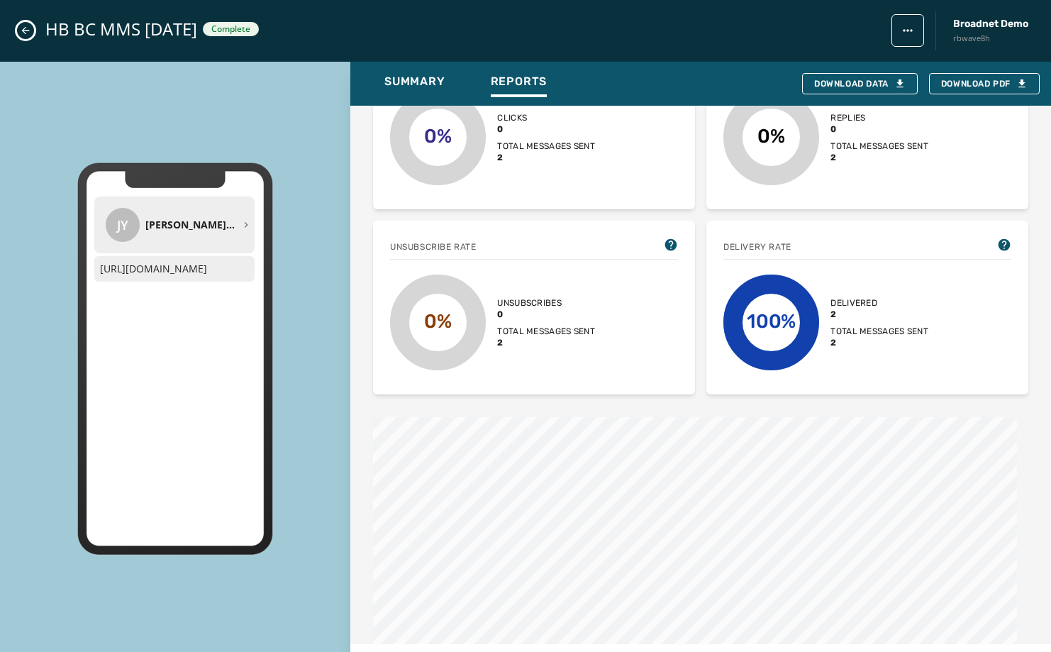
scroll to position [709, 0]
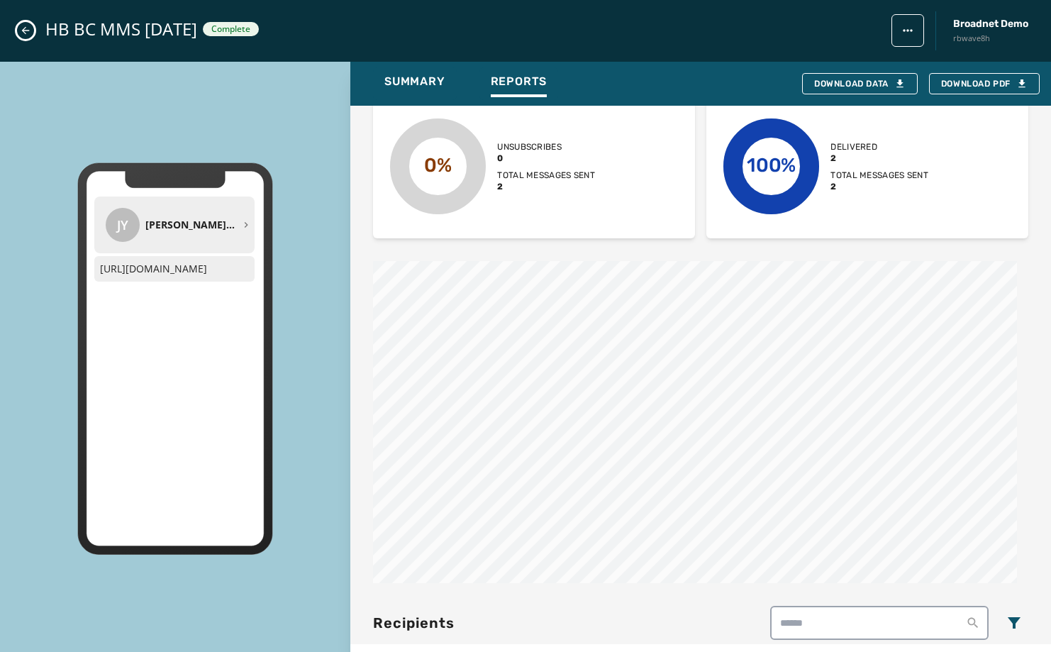
click at [23, 37] on button "Close admin drawer" at bounding box center [25, 30] width 17 height 17
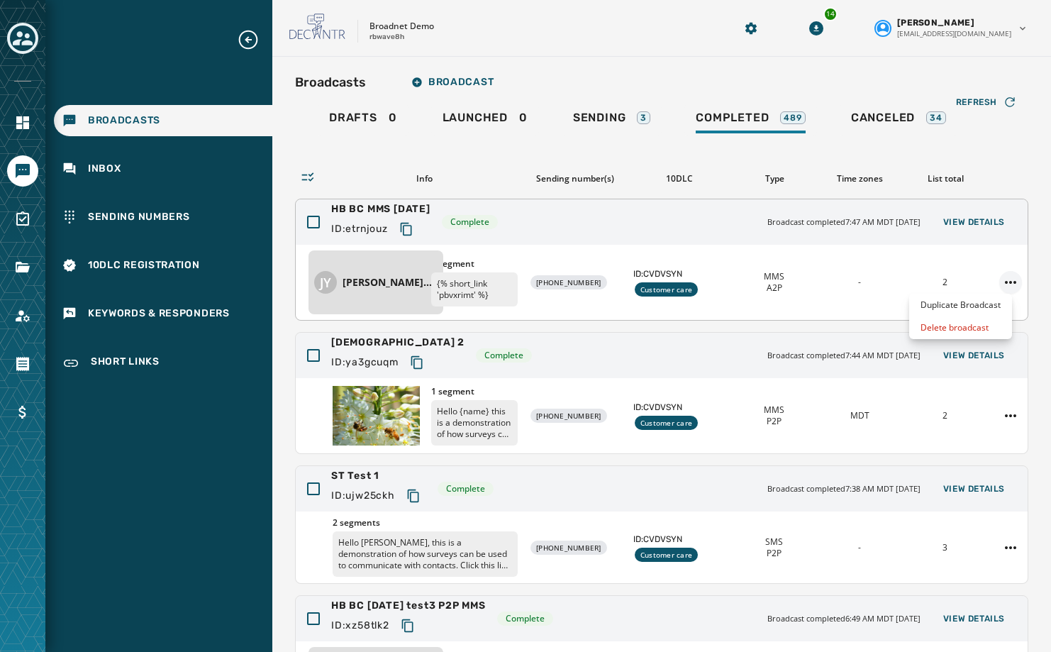
click at [994, 287] on html "Broadcasts Inbox Sending Numbers 10DLC Registration Keywords & Responders Short…" at bounding box center [525, 326] width 1051 height 652
click at [982, 309] on div "Duplicate Broadcast" at bounding box center [960, 305] width 103 height 23
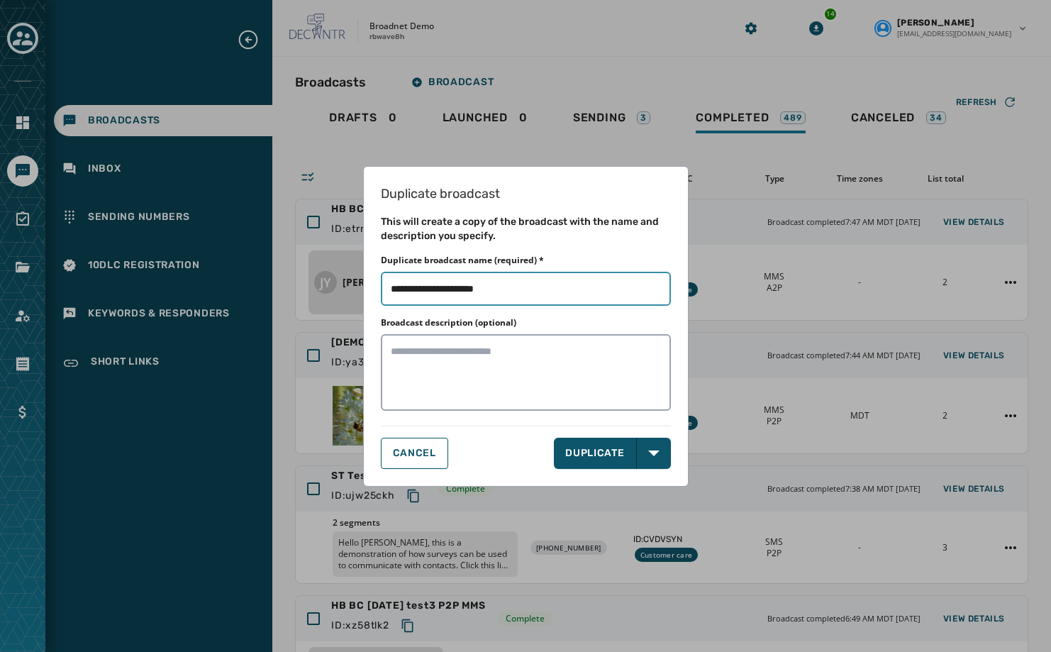
drag, startPoint x: 484, startPoint y: 290, endPoint x: 563, endPoint y: 302, distance: 79.7
click at [563, 302] on input "Duplicate broadcast name (required) *" at bounding box center [526, 289] width 290 height 34
type input "**********"
click at [648, 459] on button "Open options" at bounding box center [654, 453] width 34 height 31
click at [643, 477] on span "DUPLICATE & EDIT" at bounding box center [614, 484] width 96 height 14
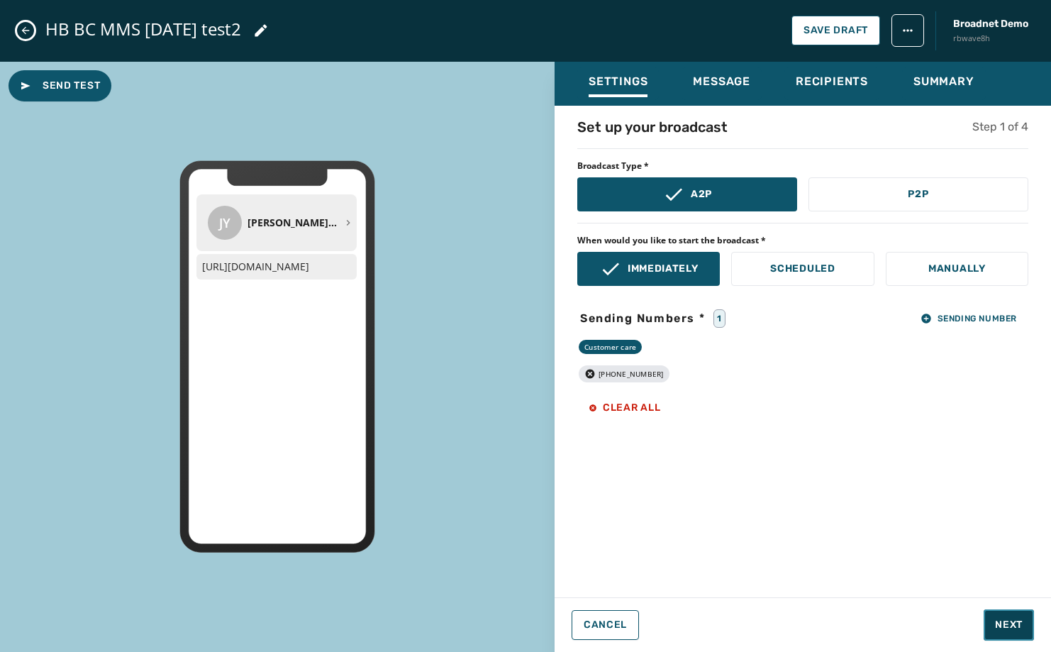
click at [988, 619] on button "Next" at bounding box center [1009, 624] width 50 height 31
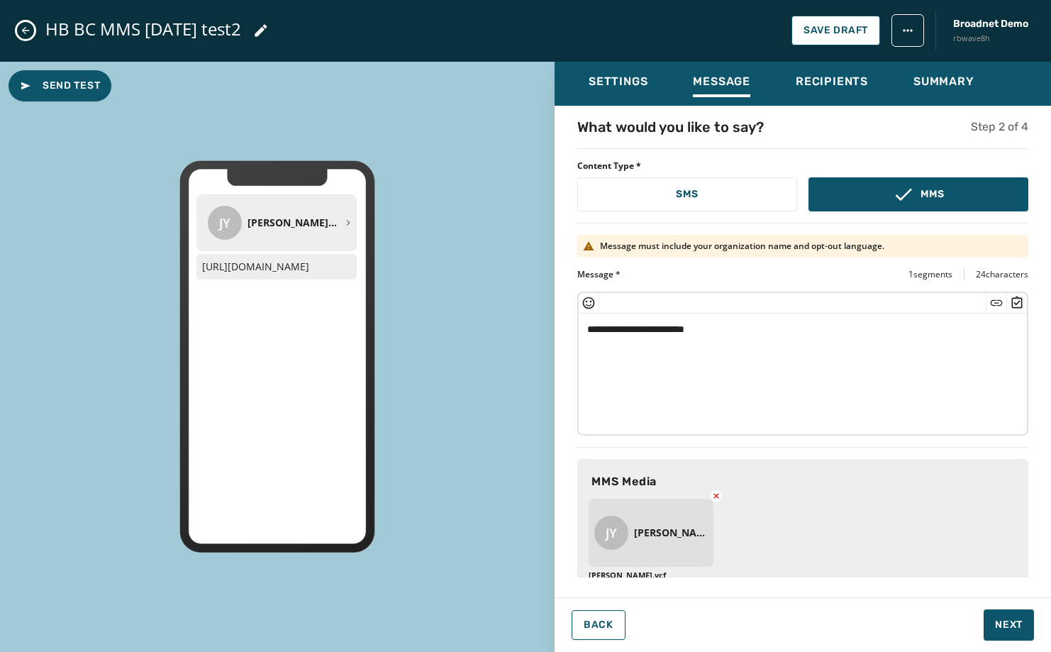
click at [713, 495] on icon at bounding box center [716, 495] width 11 height 11
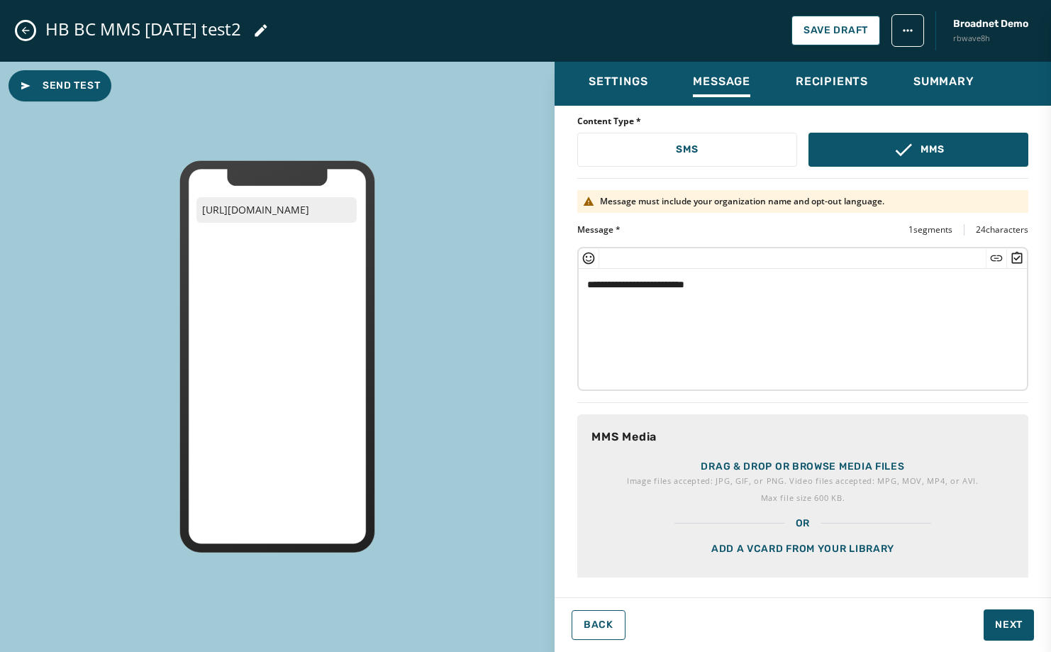
scroll to position [69, 0]
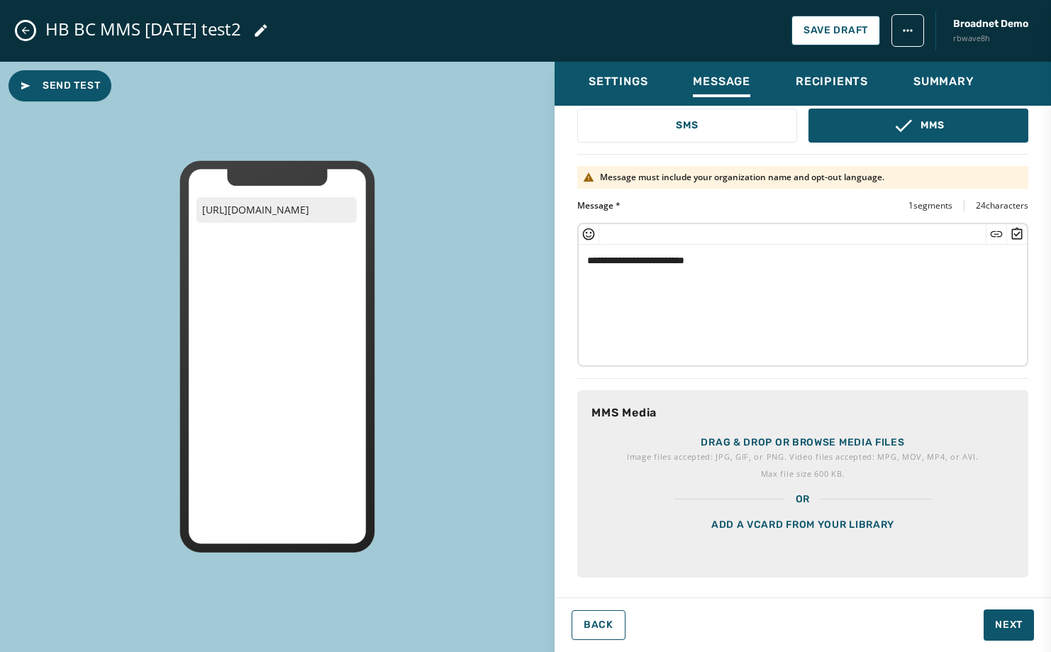
click at [822, 441] on p "Drag & drop or browse media files" at bounding box center [803, 443] width 204 height 14
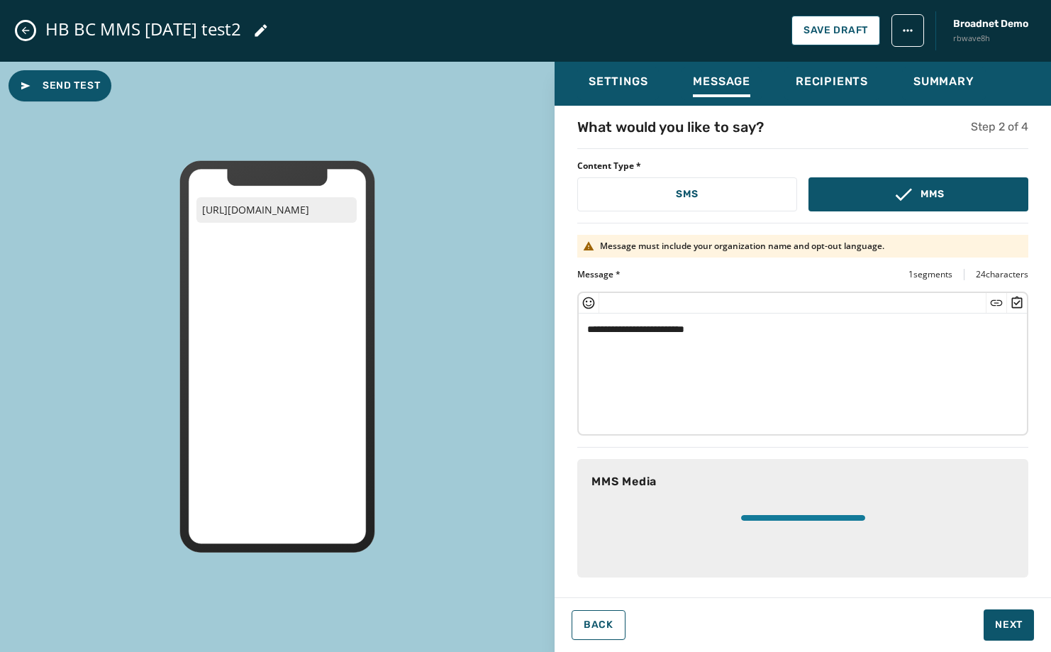
scroll to position [0, 0]
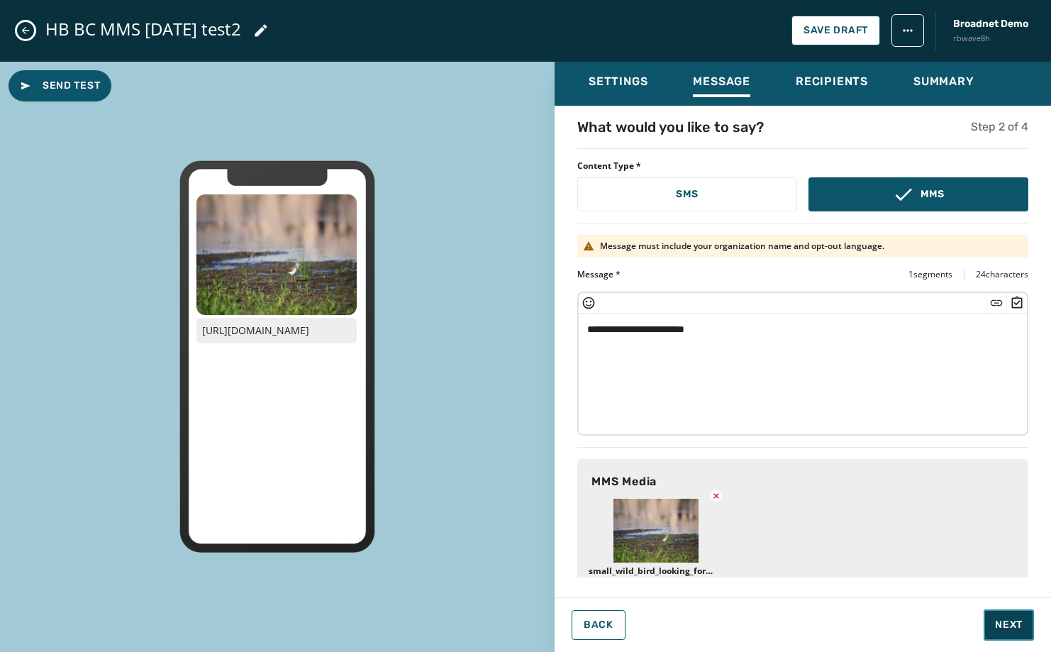
click at [1022, 619] on span "Next" at bounding box center [1009, 625] width 28 height 14
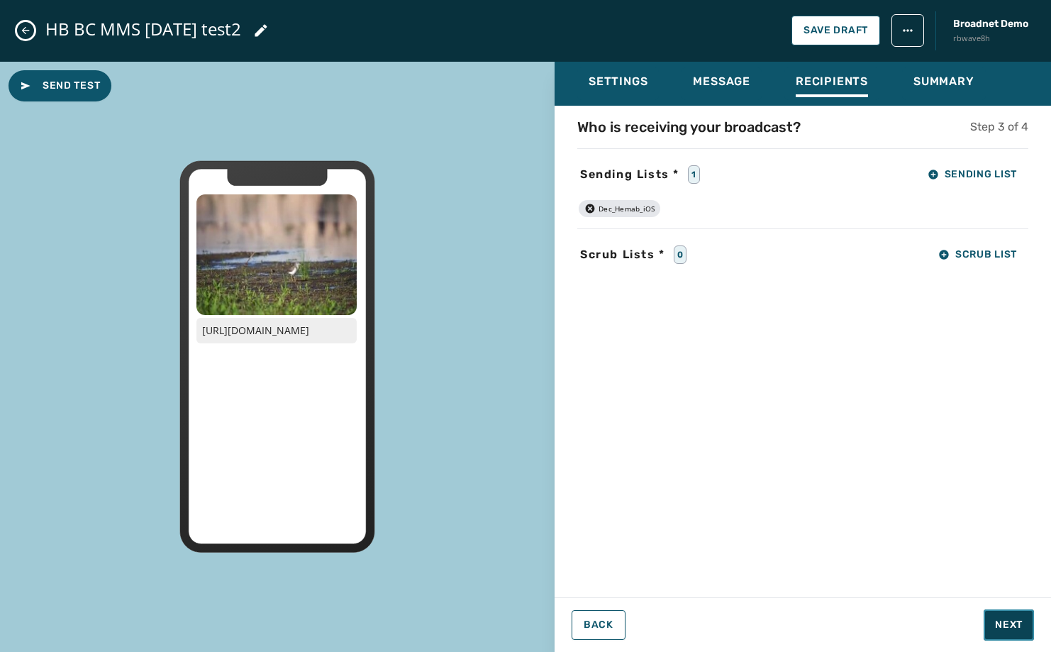
click at [1022, 619] on span "Next" at bounding box center [1009, 625] width 28 height 14
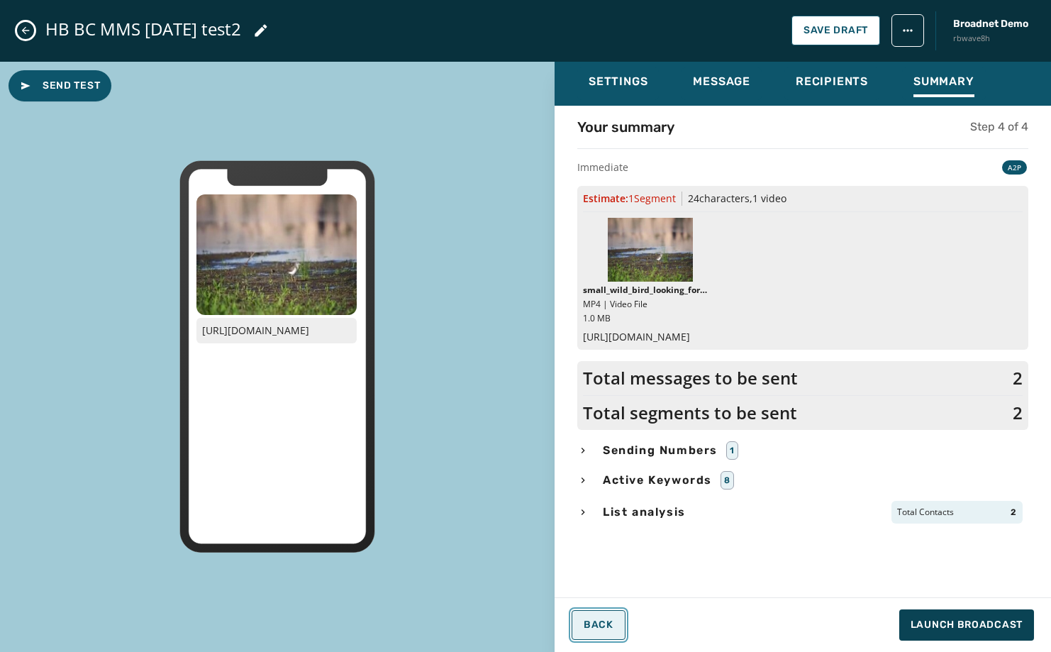
click at [602, 618] on button "Back" at bounding box center [599, 625] width 54 height 30
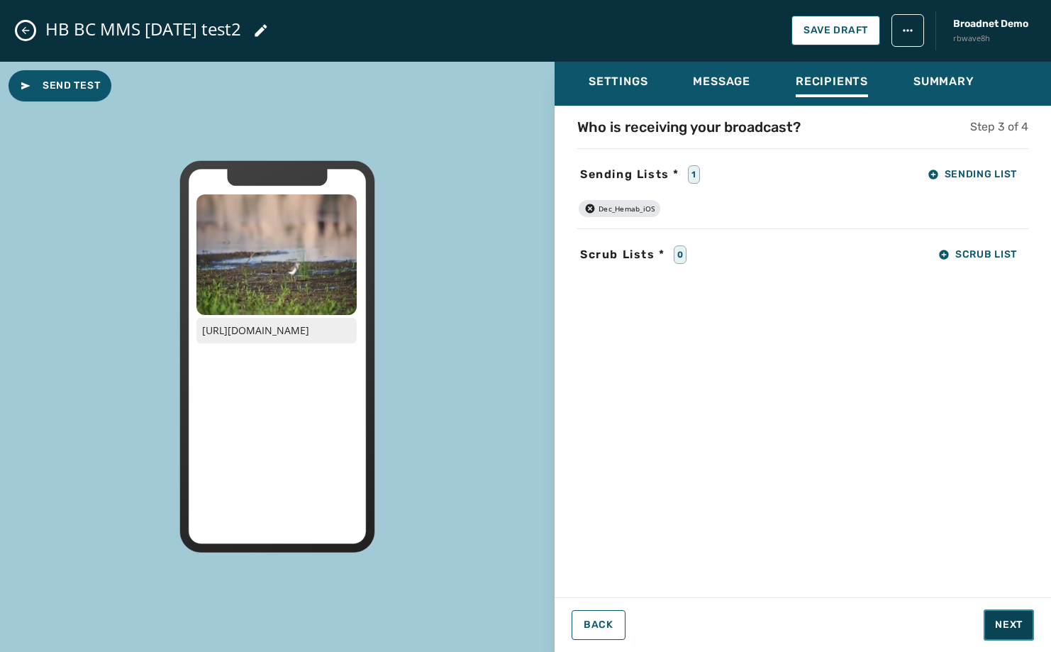
click at [993, 619] on button "Next" at bounding box center [1009, 624] width 50 height 31
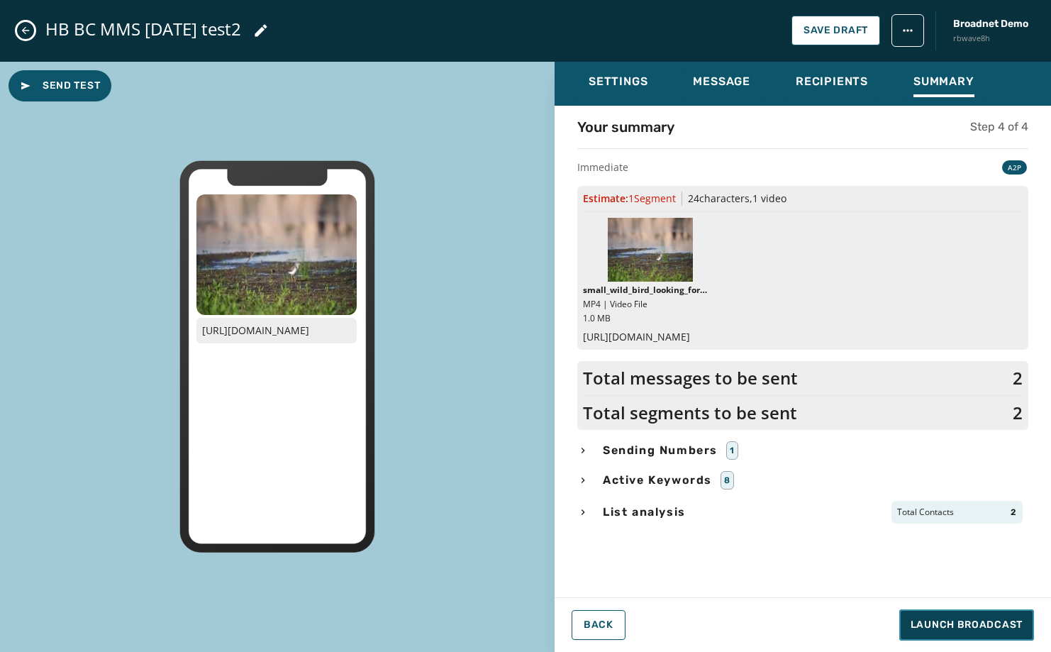
click at [930, 621] on span "Launch Broadcast" at bounding box center [967, 625] width 112 height 14
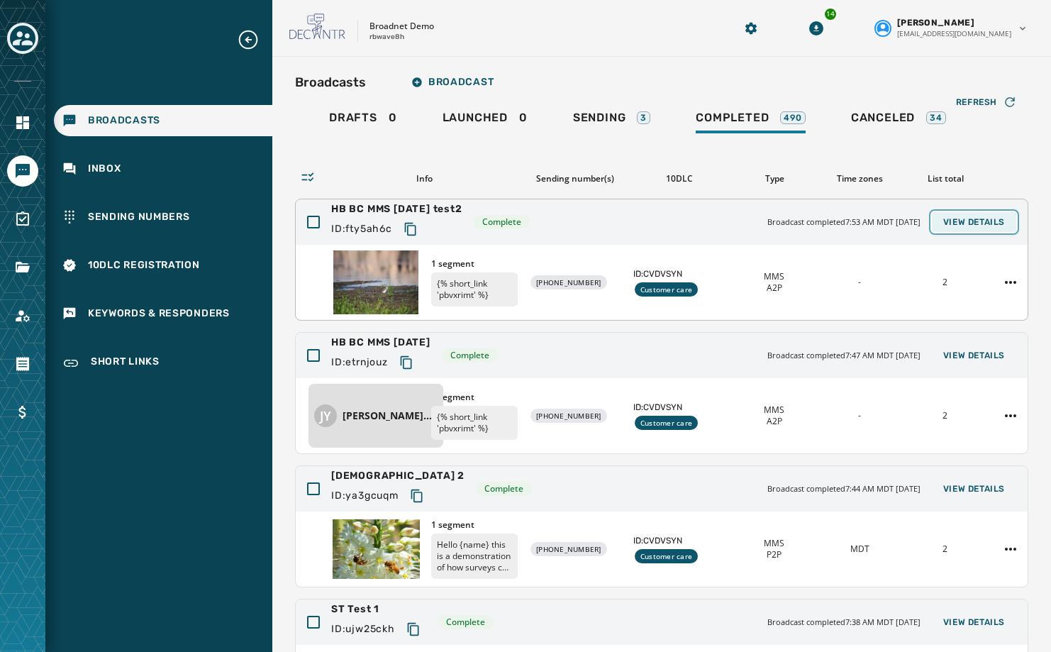
click at [957, 223] on span "View Details" at bounding box center [975, 221] width 62 height 11
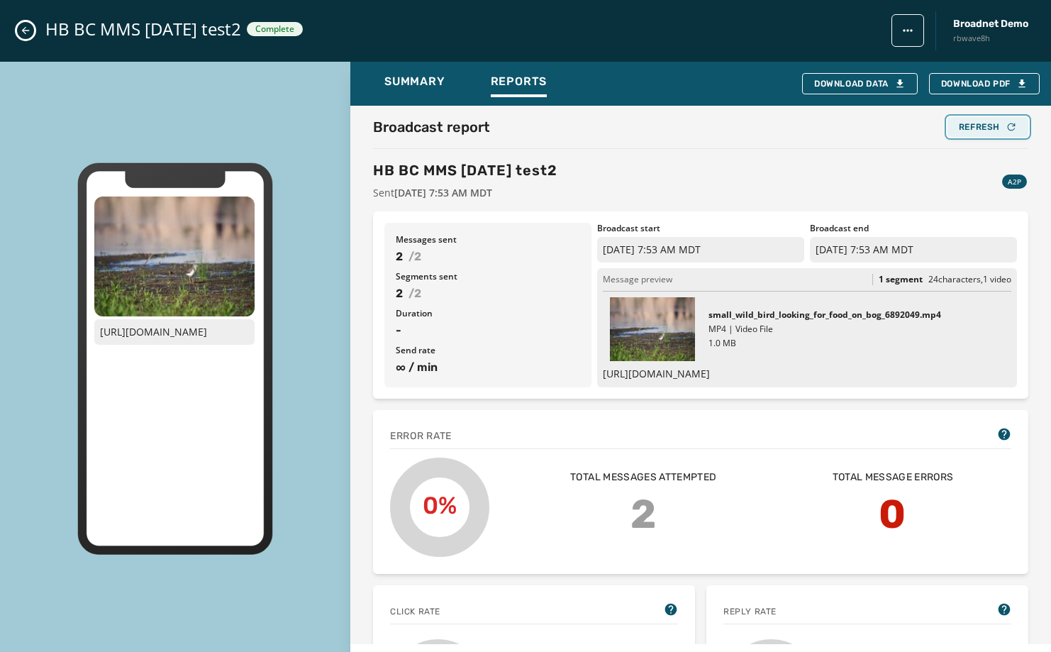
click at [974, 130] on div "Refresh" at bounding box center [988, 126] width 58 height 11
click at [977, 123] on div "Refresh" at bounding box center [988, 126] width 58 height 11
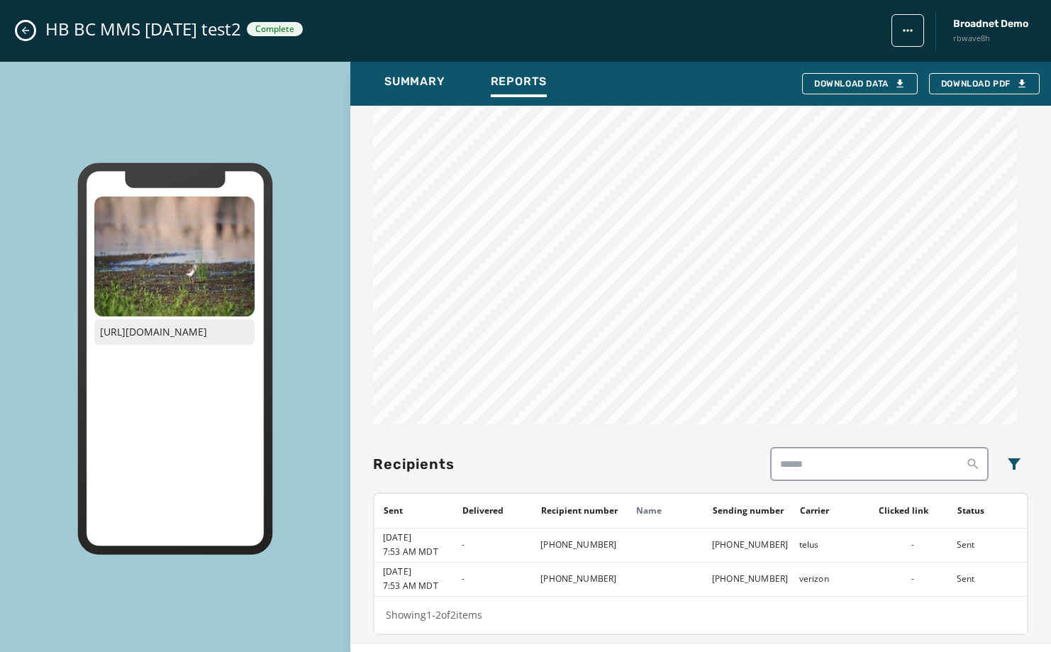
scroll to position [581, 0]
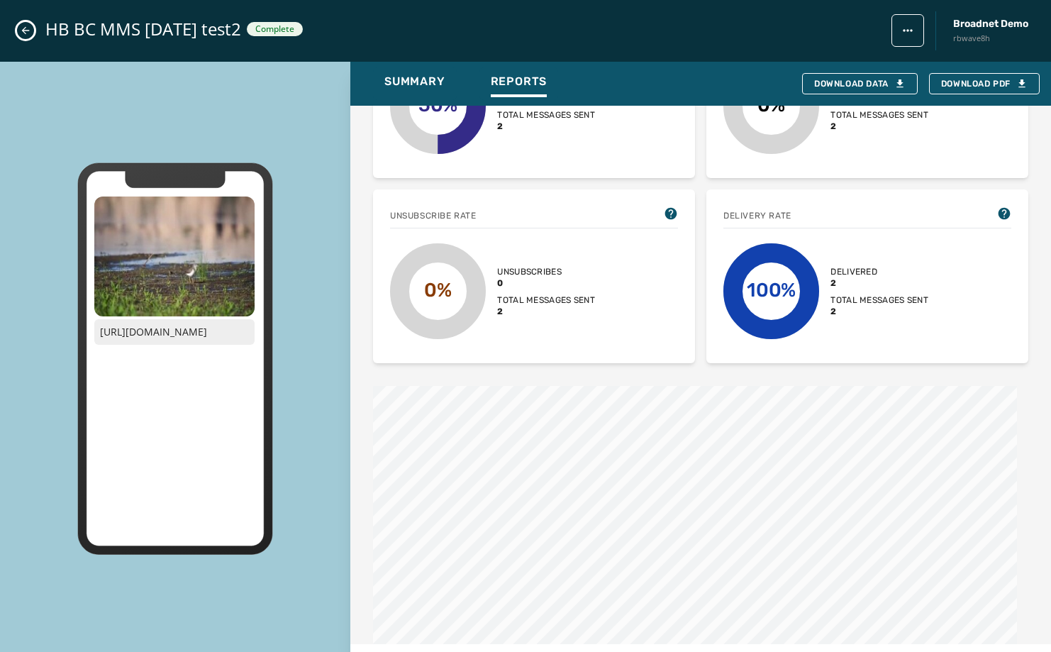
click at [31, 33] on button "Close admin drawer" at bounding box center [25, 30] width 17 height 17
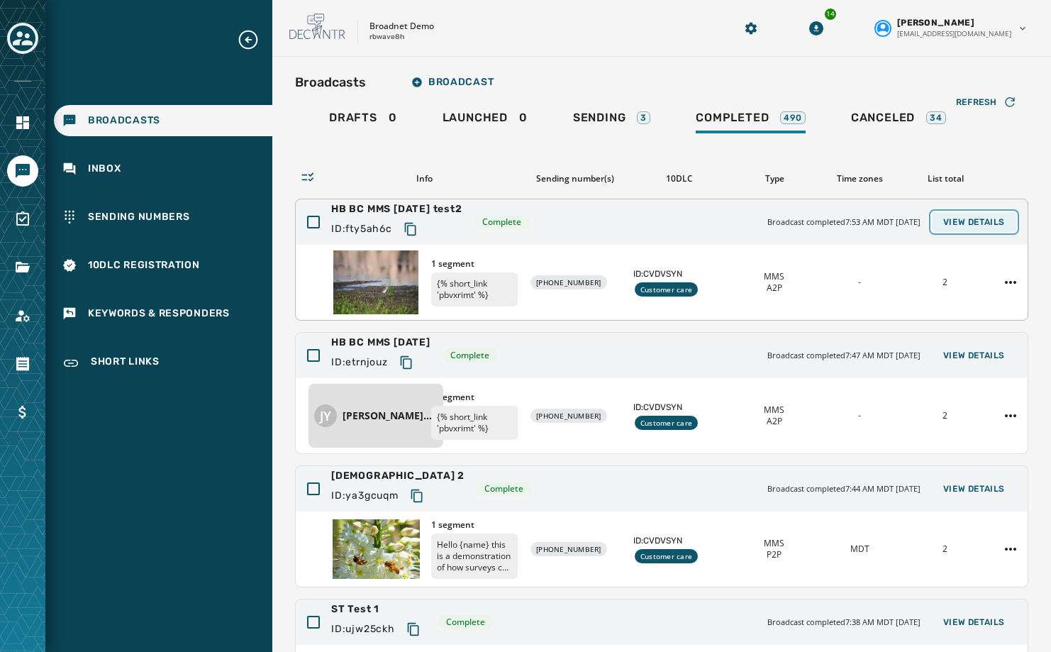
click at [976, 229] on button "View Details" at bounding box center [974, 222] width 84 height 20
click at [973, 219] on span "View Details" at bounding box center [975, 221] width 62 height 11
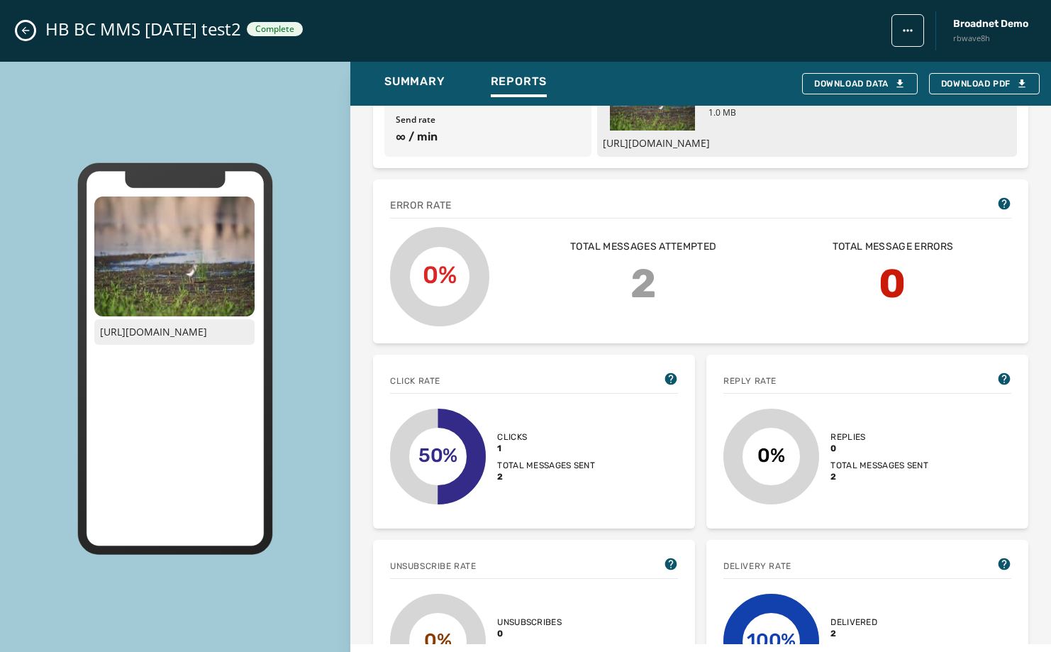
scroll to position [13, 0]
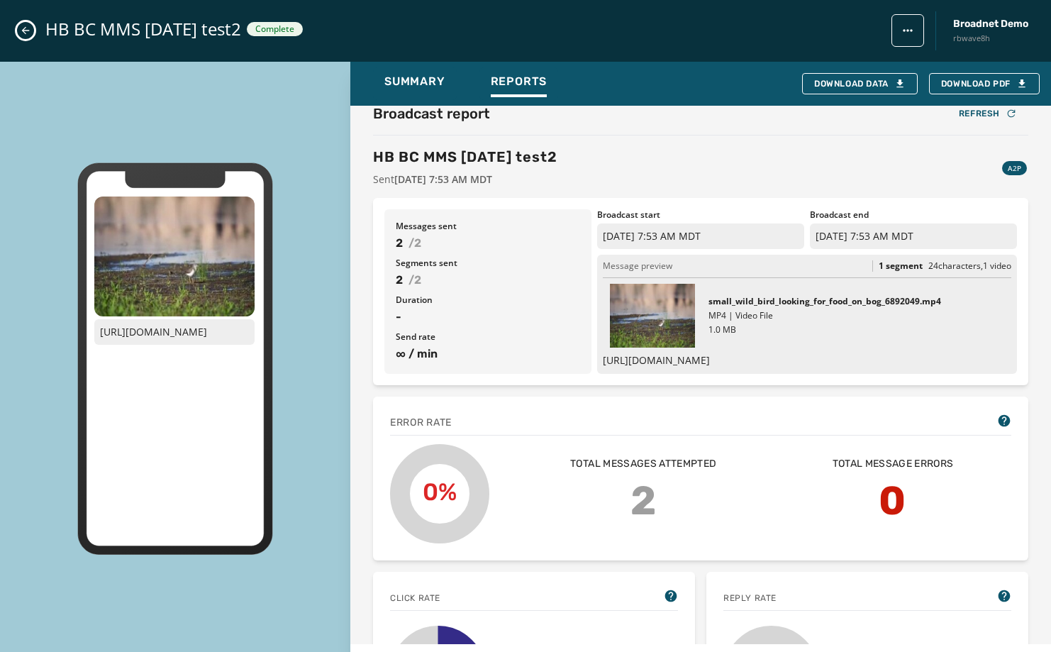
click at [31, 39] on div "HB BC MMS oct3rd test2 Complete Broadnet Demo rbwave8h" at bounding box center [525, 31] width 1051 height 62
click at [29, 34] on icon "Close admin drawer" at bounding box center [25, 30] width 11 height 11
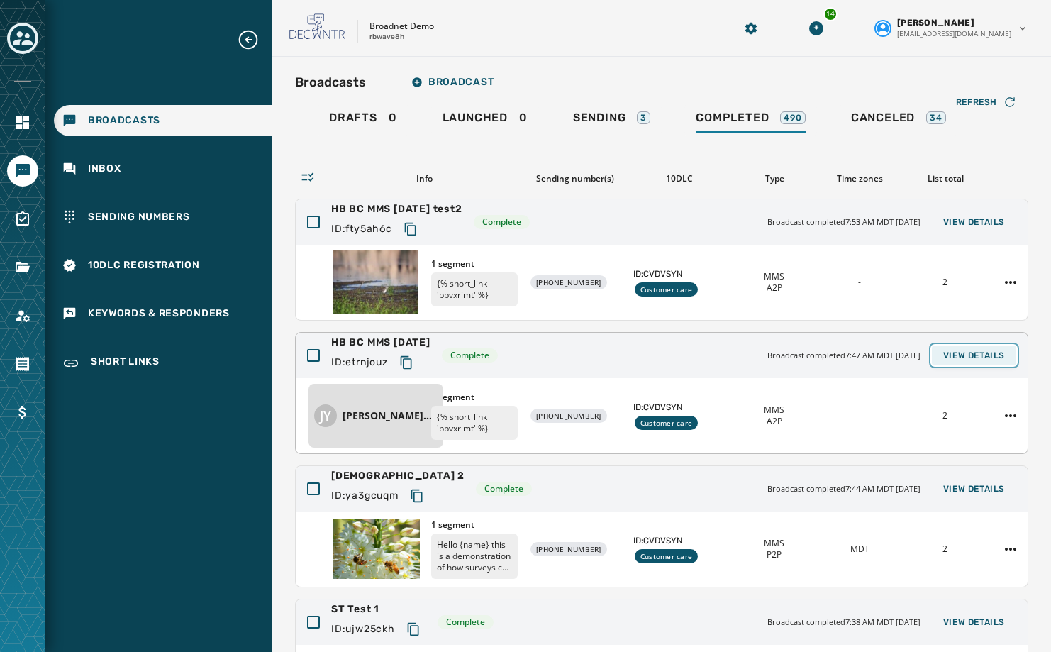
click at [968, 363] on button "View Details" at bounding box center [974, 355] width 84 height 20
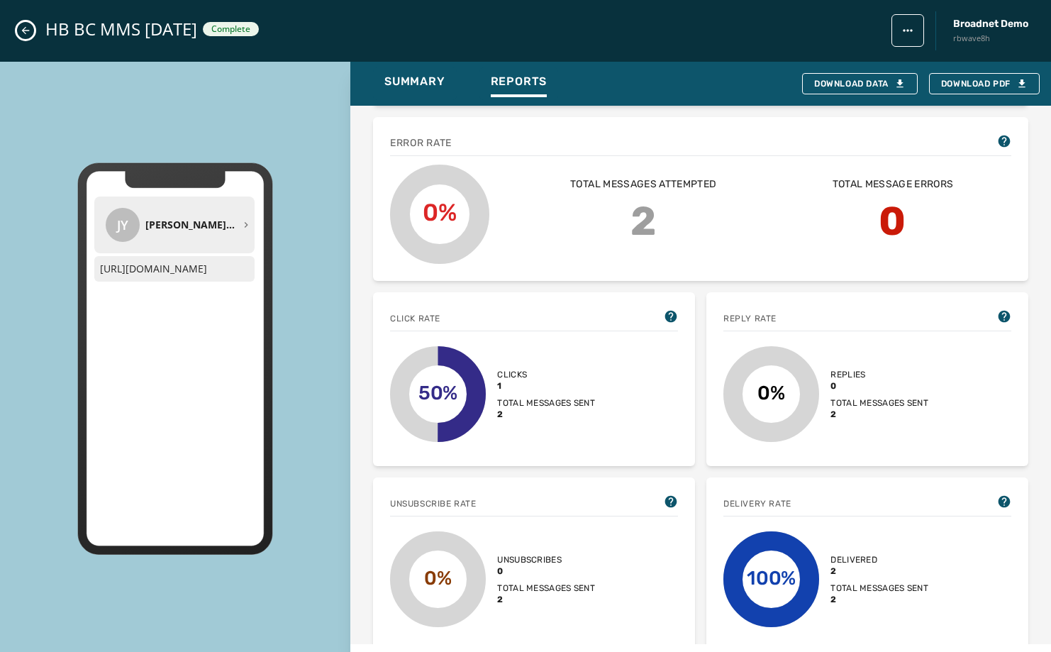
scroll to position [88, 0]
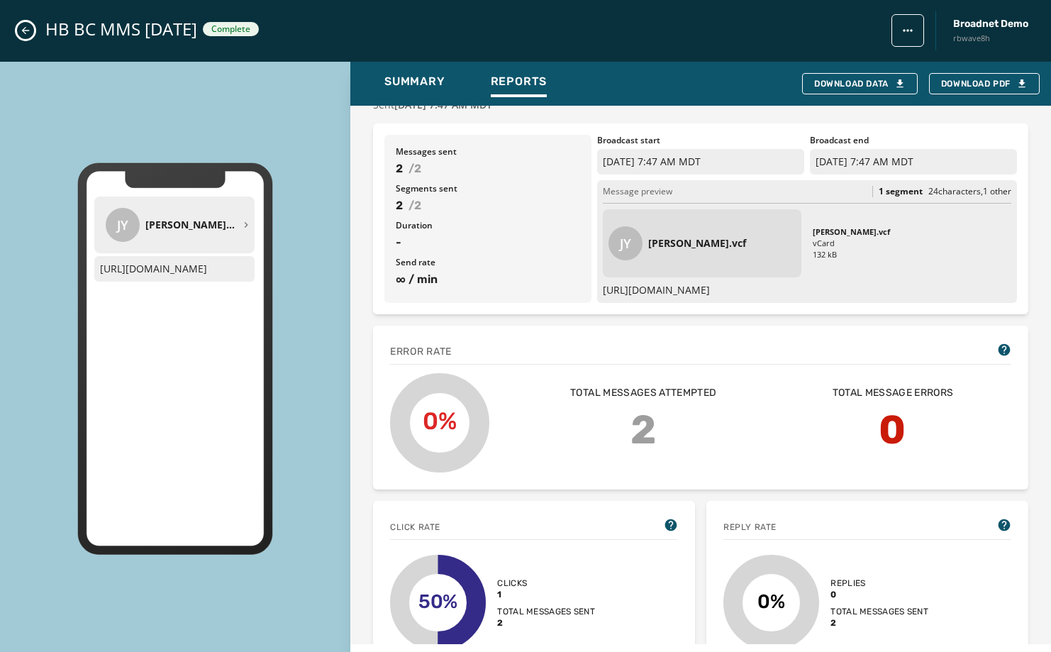
click at [29, 35] on icon "Close admin drawer" at bounding box center [25, 30] width 11 height 11
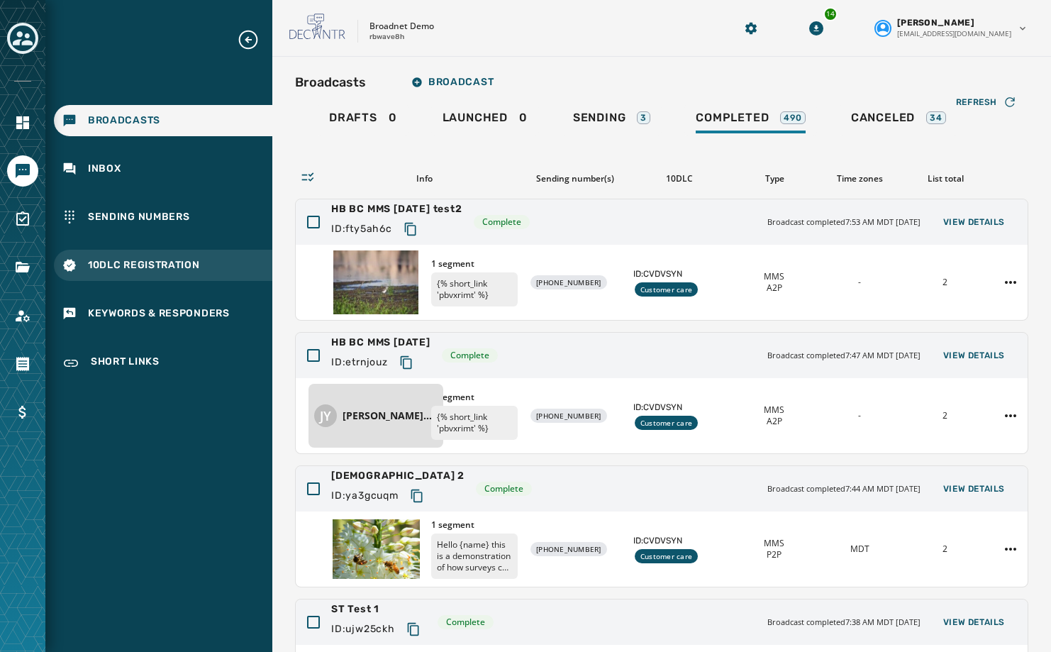
click at [162, 261] on span "10DLC Registration" at bounding box center [144, 265] width 112 height 14
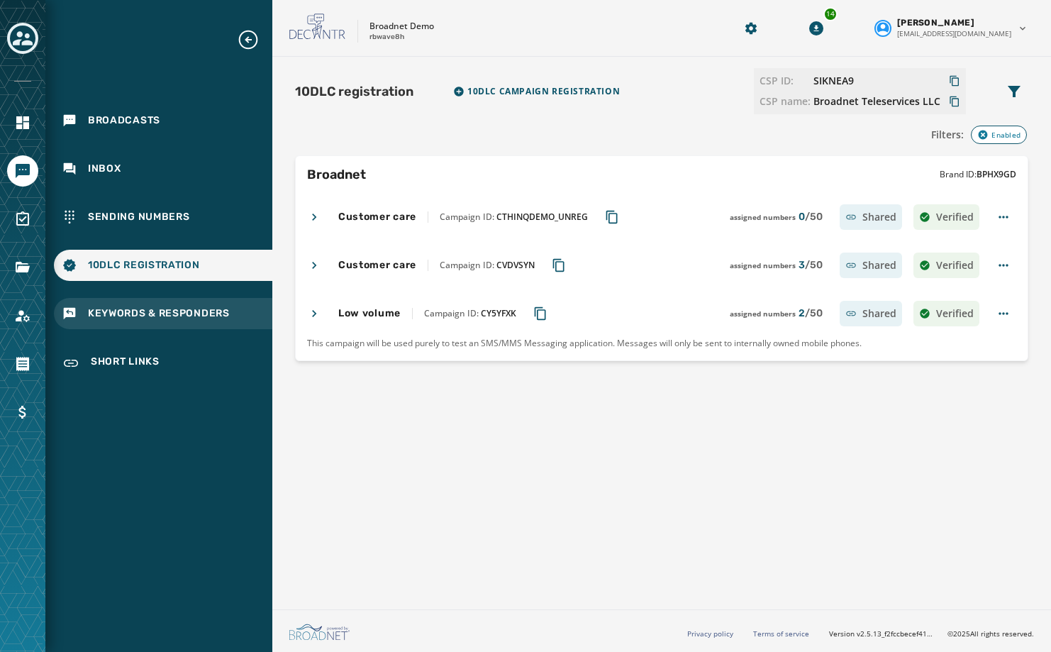
click at [143, 311] on span "Keywords & Responders" at bounding box center [159, 313] width 142 height 14
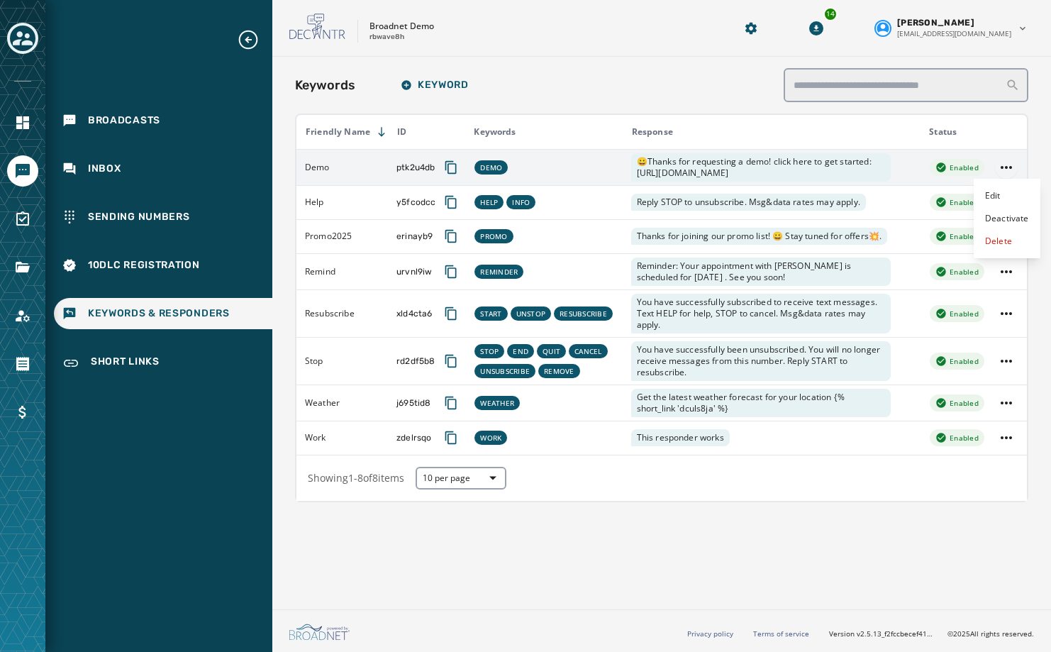
click at [1010, 162] on html "Broadcasts Inbox Sending Numbers 10DLC Registration Keywords & Responders Short…" at bounding box center [525, 326] width 1051 height 652
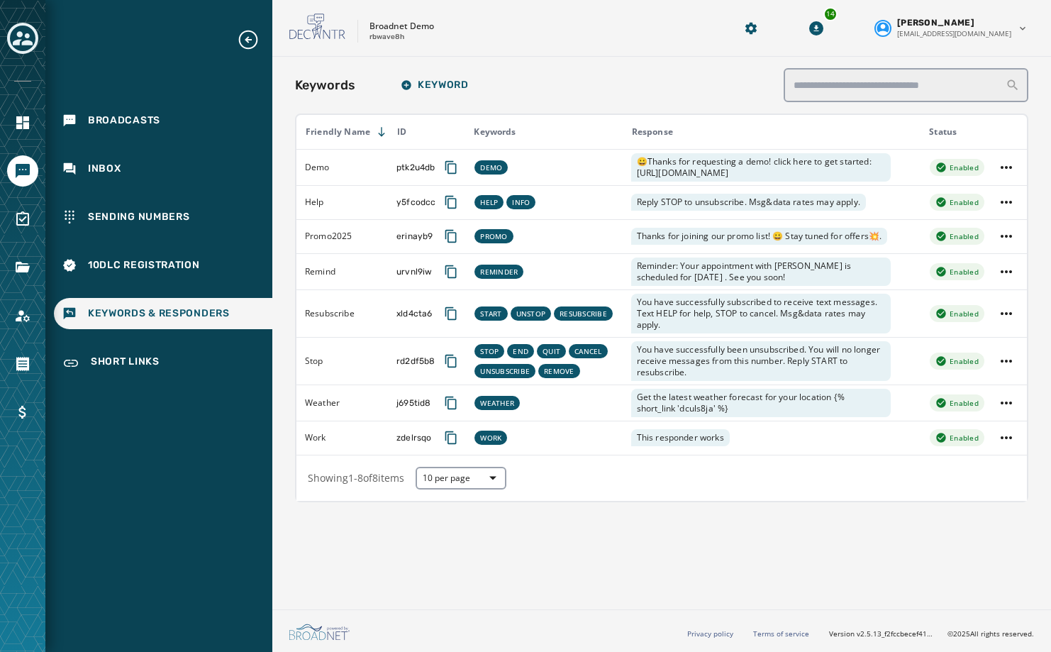
click at [737, 563] on html "Broadcasts Inbox Sending Numbers 10DLC Registration Keywords & Responders Short…" at bounding box center [525, 326] width 1051 height 652
click at [451, 92] on button "Keyword" at bounding box center [434, 85] width 91 height 28
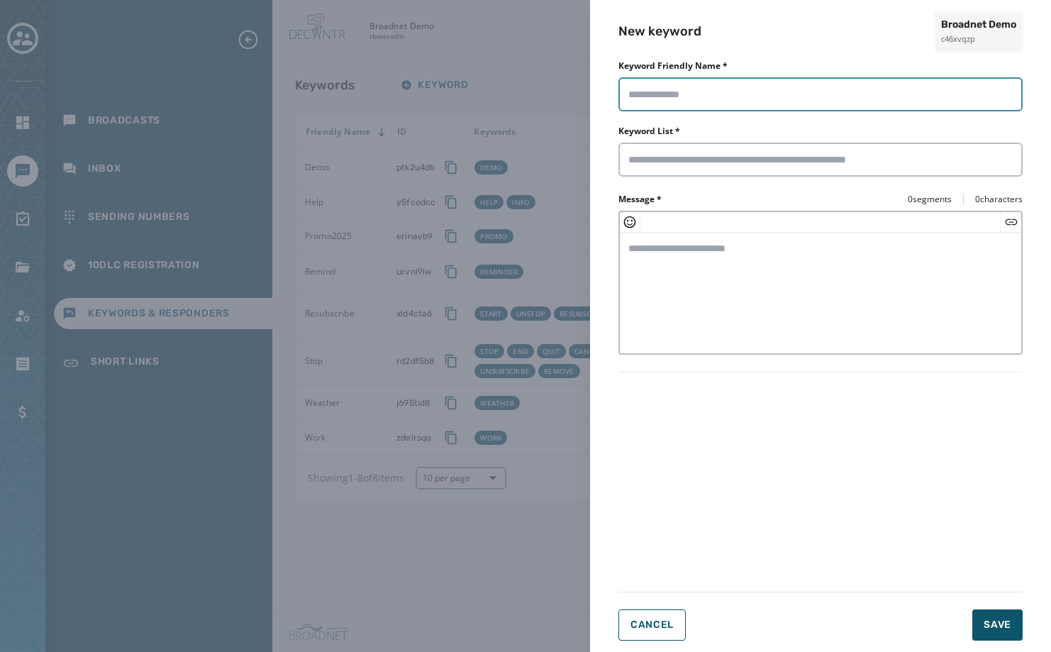
click at [712, 100] on input "Keyword Friendly Name *" at bounding box center [821, 94] width 404 height 34
click at [663, 630] on span "Cancel" at bounding box center [652, 624] width 43 height 11
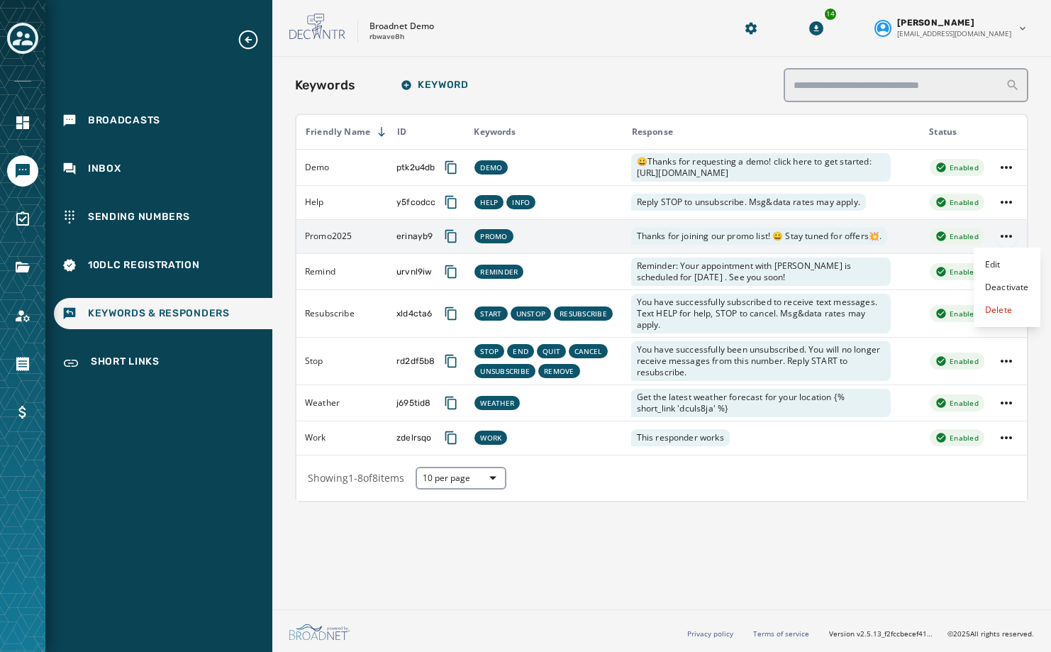
click at [1007, 236] on html "Broadcasts Inbox Sending Numbers 10DLC Registration Keywords & Responders Short…" at bounding box center [525, 326] width 1051 height 652
click at [1020, 285] on div "Deactivate" at bounding box center [1007, 287] width 67 height 23
